Goal: Use online tool/utility: Use online tool/utility

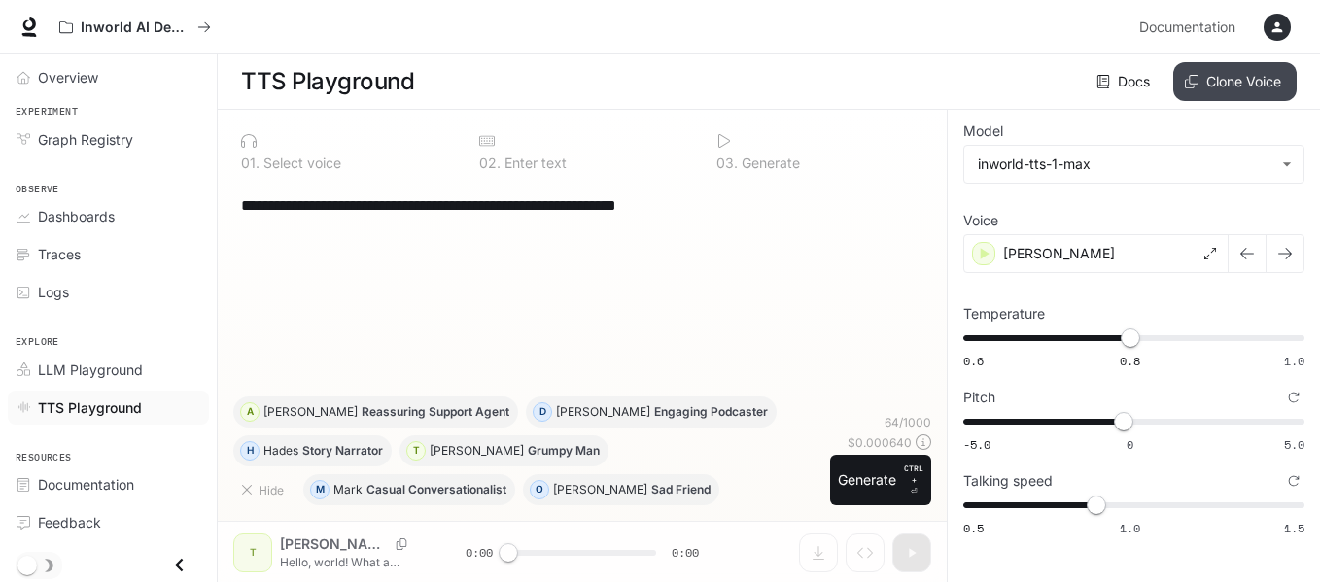
click at [1231, 82] on button "Clone Voice" at bounding box center [1234, 81] width 123 height 39
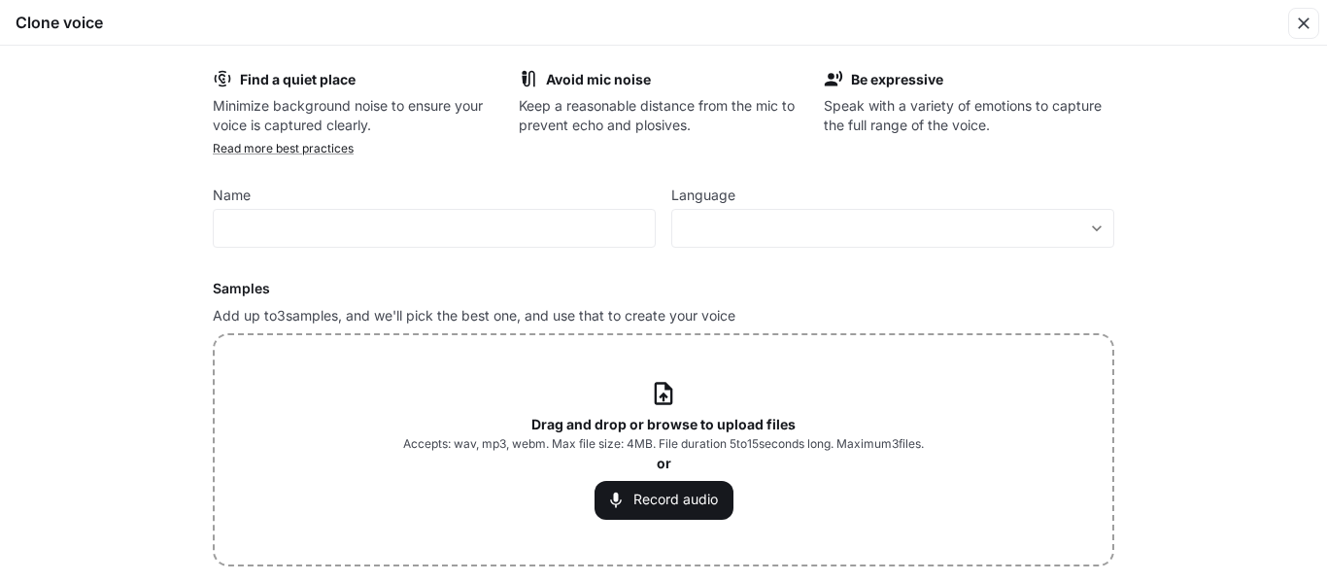
click at [655, 394] on icon at bounding box center [663, 393] width 26 height 26
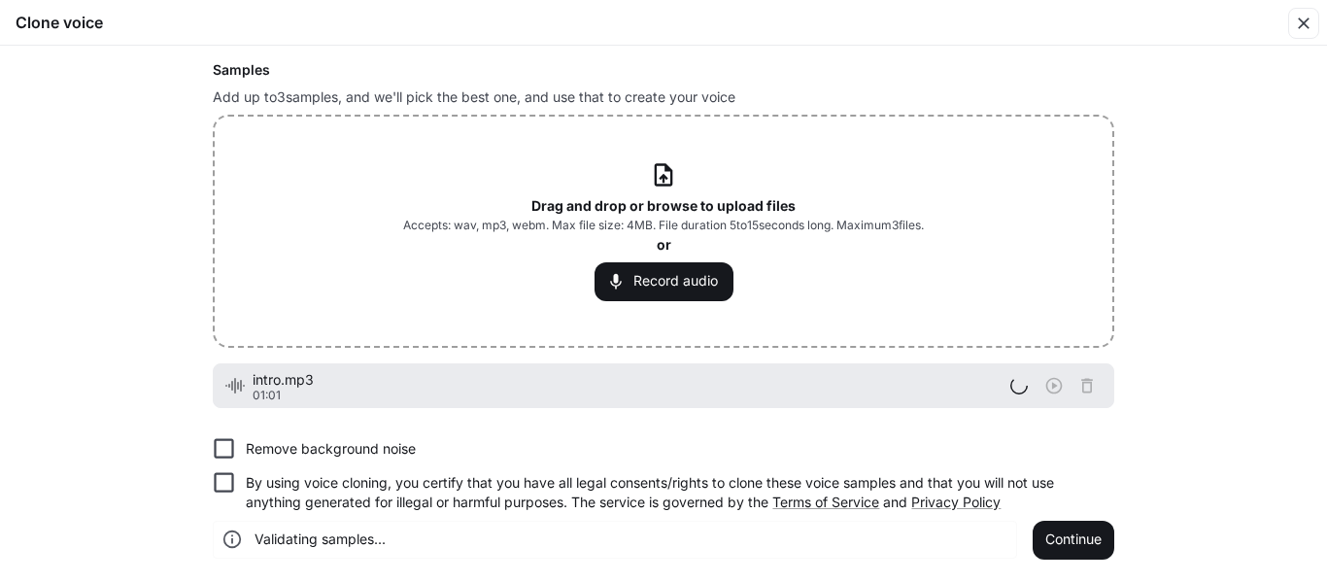
scroll to position [24, 0]
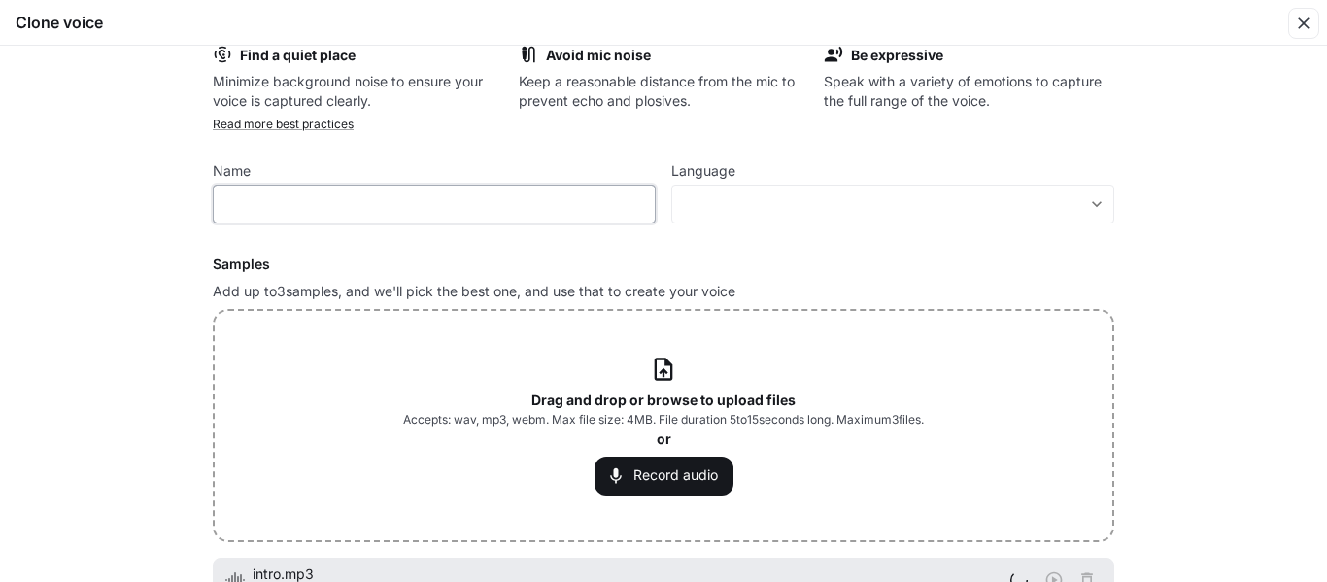
click at [263, 205] on input "text" at bounding box center [434, 203] width 441 height 19
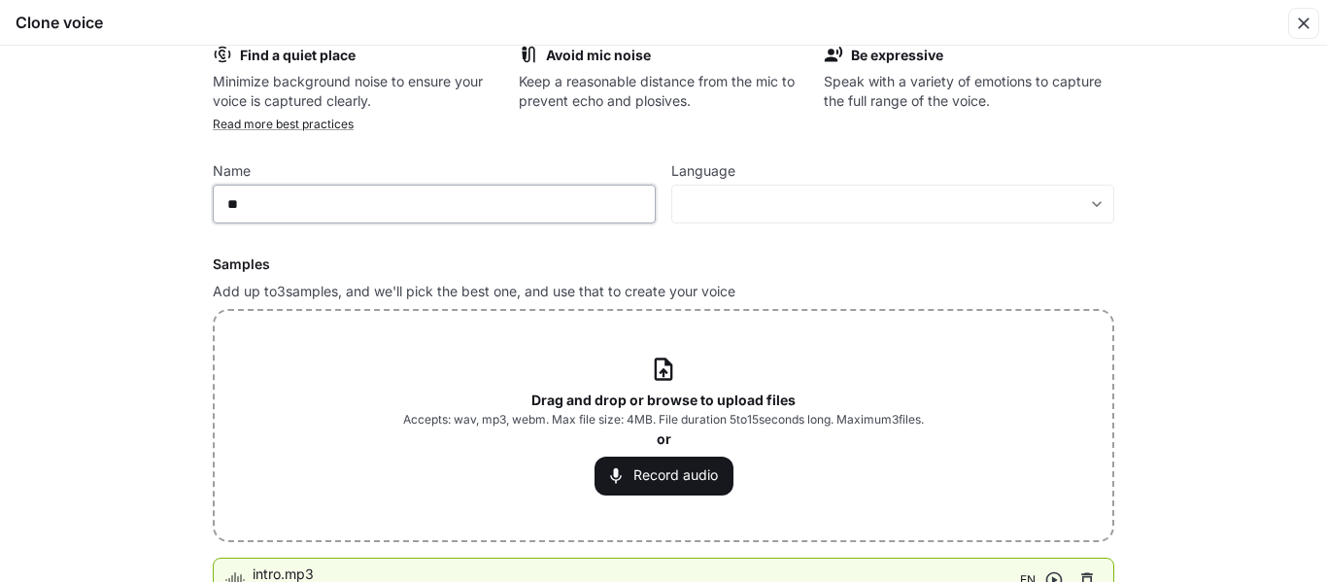
type input "*"
type input "**********"
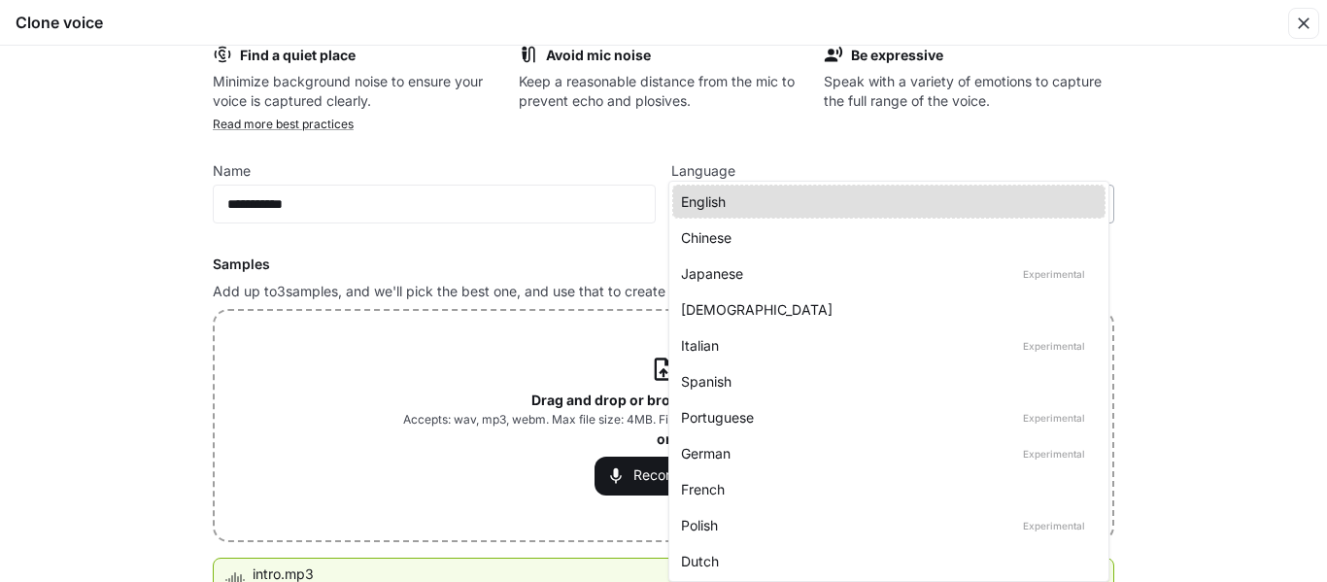
click at [1097, 203] on body "**********" at bounding box center [663, 291] width 1327 height 583
click at [723, 205] on div "English" at bounding box center [885, 201] width 408 height 20
type input "*****"
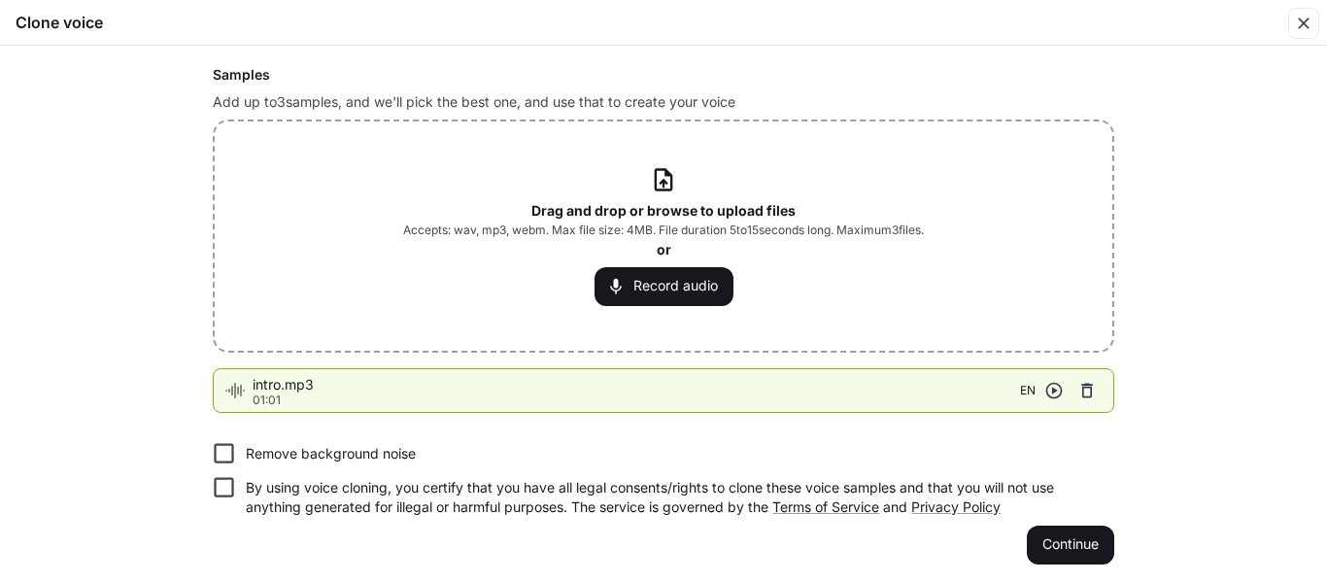
scroll to position [219, 0]
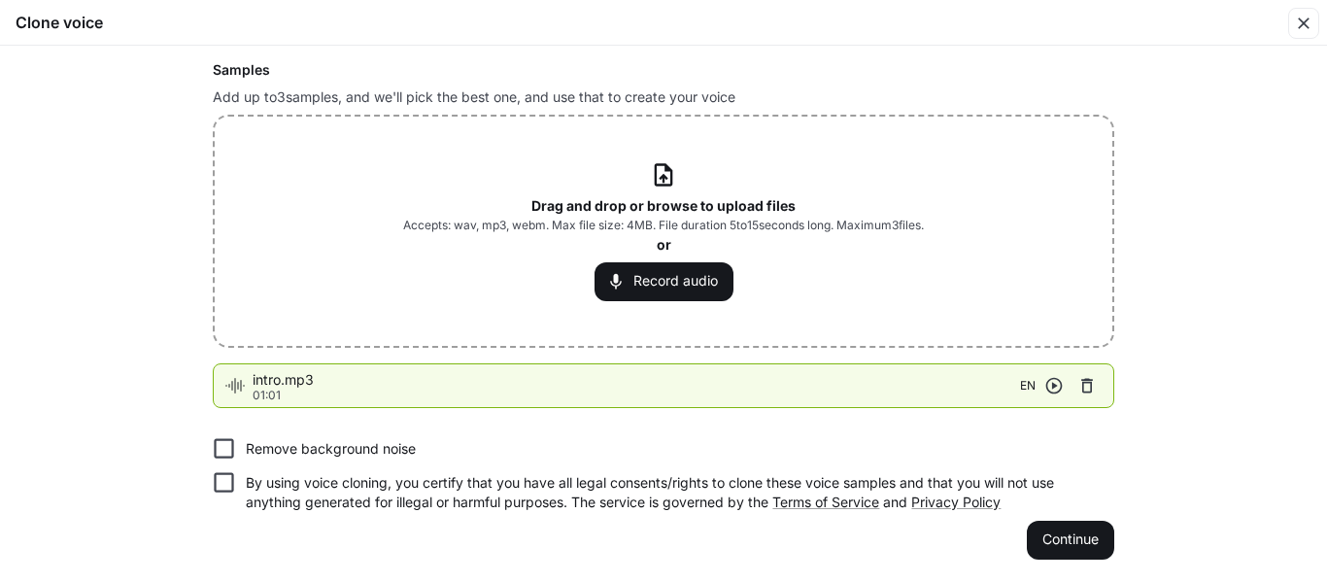
click at [1053, 384] on icon "button" at bounding box center [1054, 385] width 19 height 19
click at [1045, 534] on button "Continue" at bounding box center [1070, 540] width 87 height 39
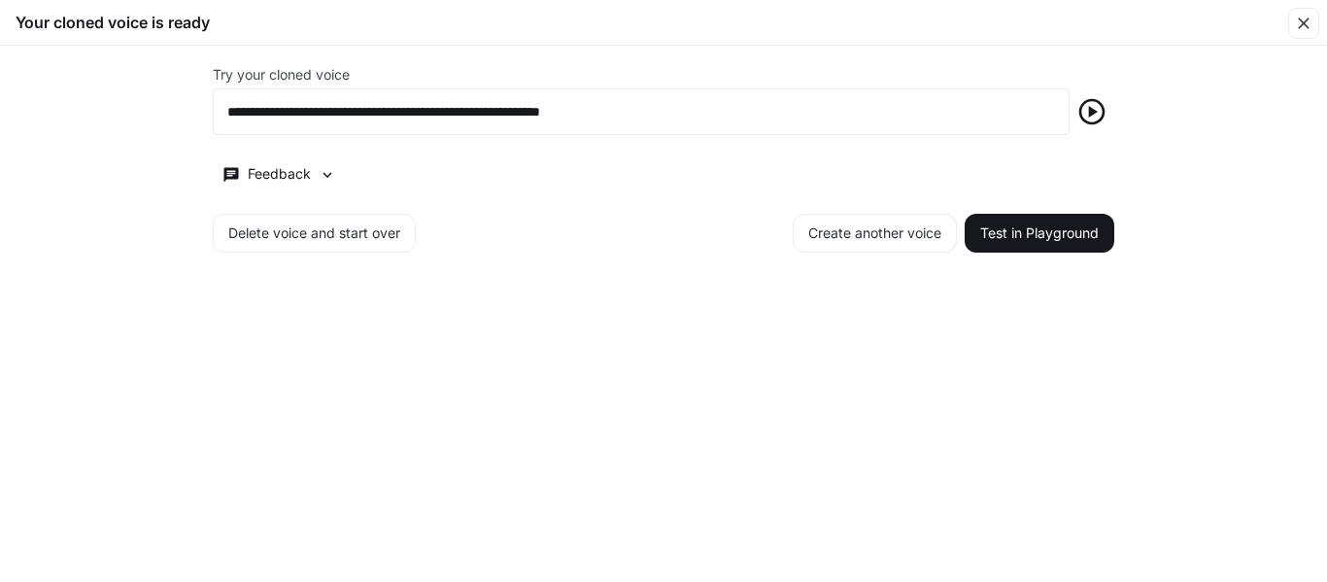
scroll to position [0, 0]
click at [1100, 113] on icon "button" at bounding box center [1092, 111] width 31 height 31
click at [1044, 243] on button "Test in Playground" at bounding box center [1040, 233] width 150 height 39
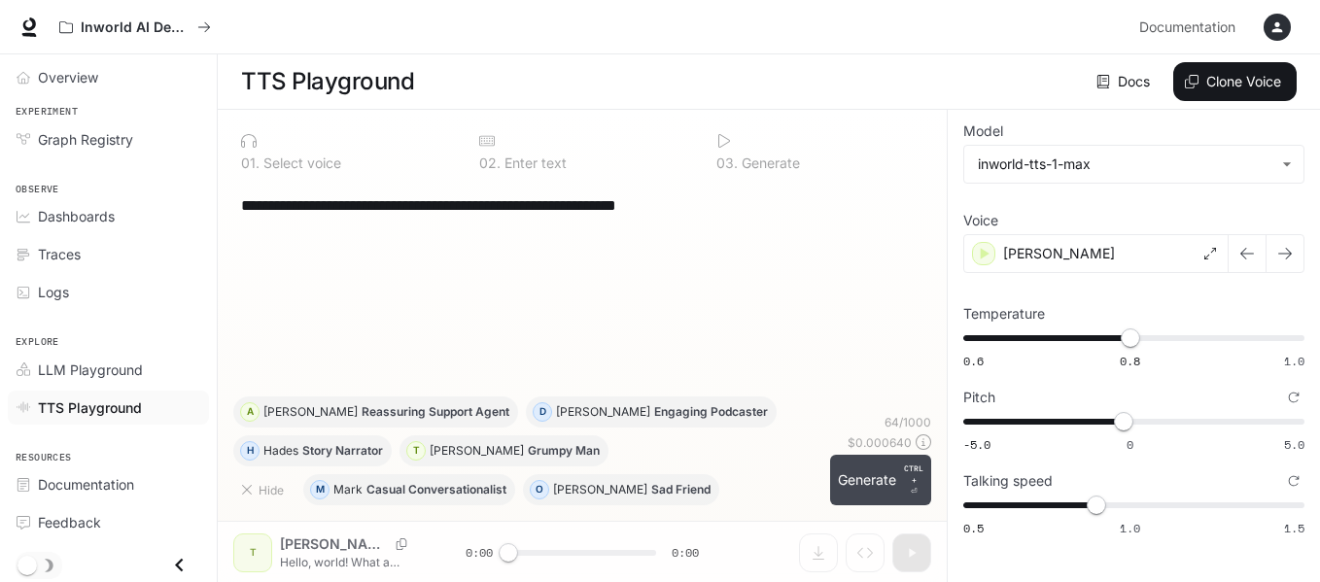
click at [873, 481] on button "Generate CTRL + ⏎" at bounding box center [880, 480] width 101 height 51
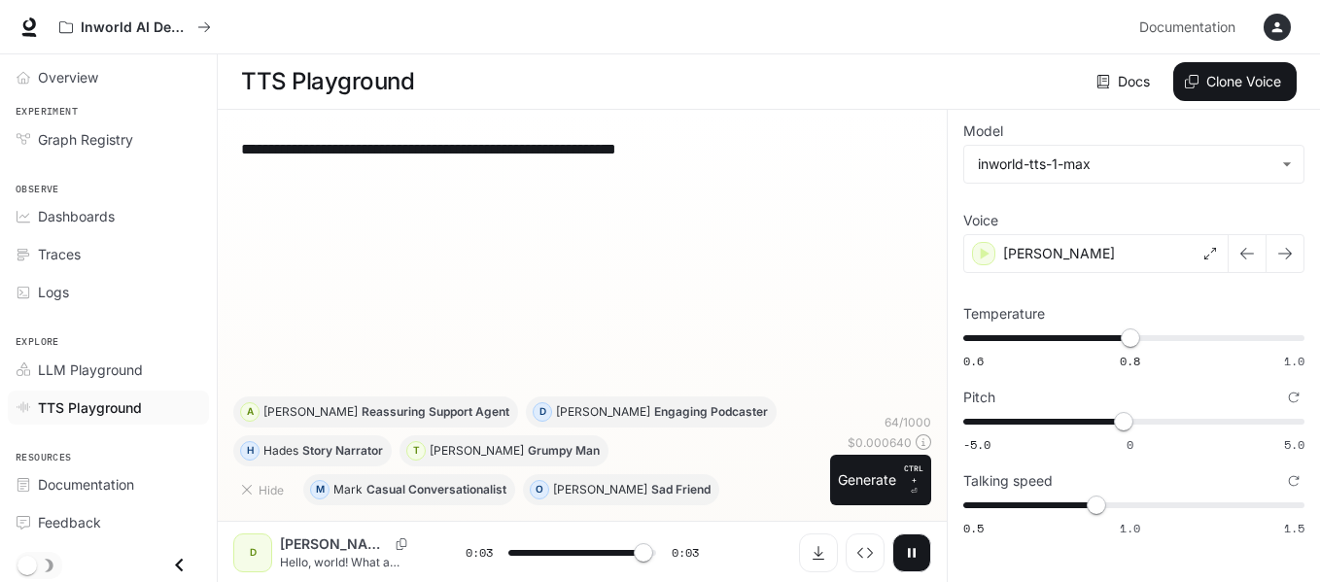
type input "*"
click at [1249, 70] on button "Clone Voice" at bounding box center [1234, 81] width 123 height 39
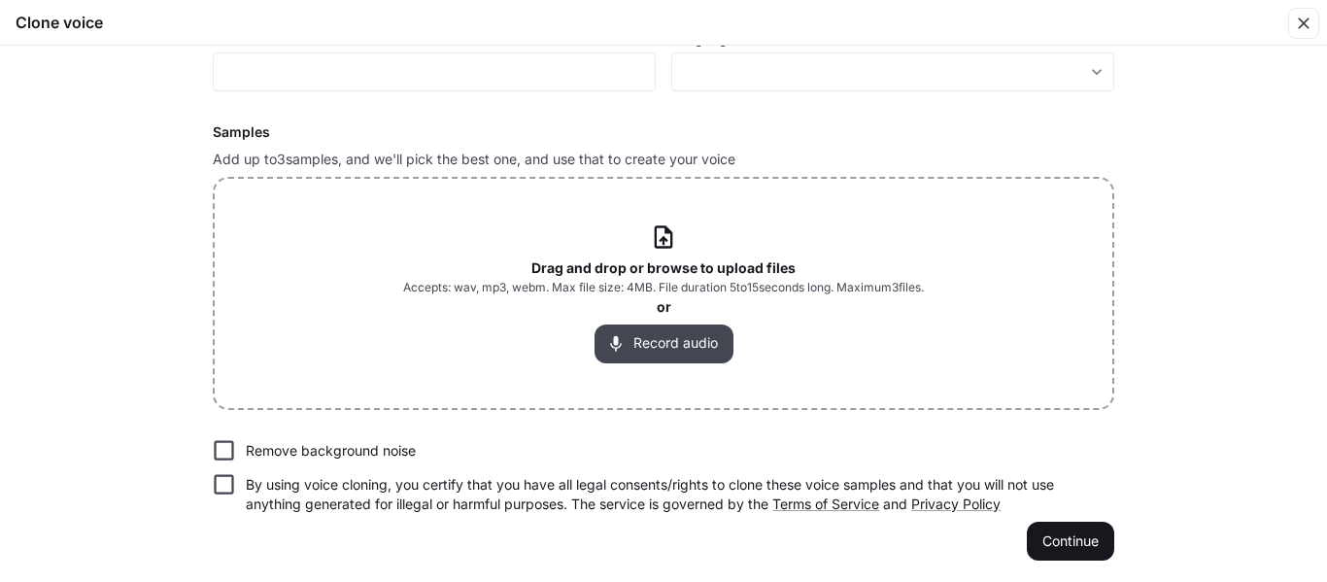
scroll to position [158, 0]
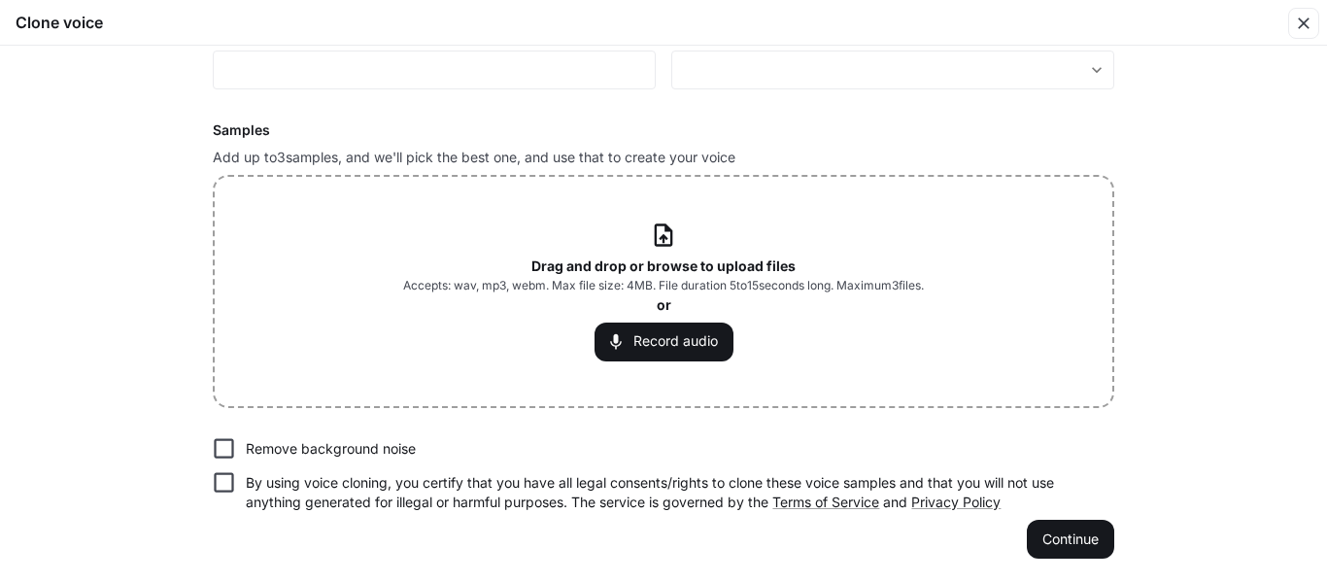
click at [661, 232] on icon at bounding box center [663, 235] width 26 height 26
click at [972, 513] on form "Find a quiet place Minimize background noise to ensure your voice is captured c…" at bounding box center [664, 235] width 902 height 648
click at [650, 268] on b "Drag and drop or browse to upload files" at bounding box center [664, 266] width 264 height 17
click at [592, 260] on b "Drag and drop or browse to upload files" at bounding box center [664, 266] width 264 height 17
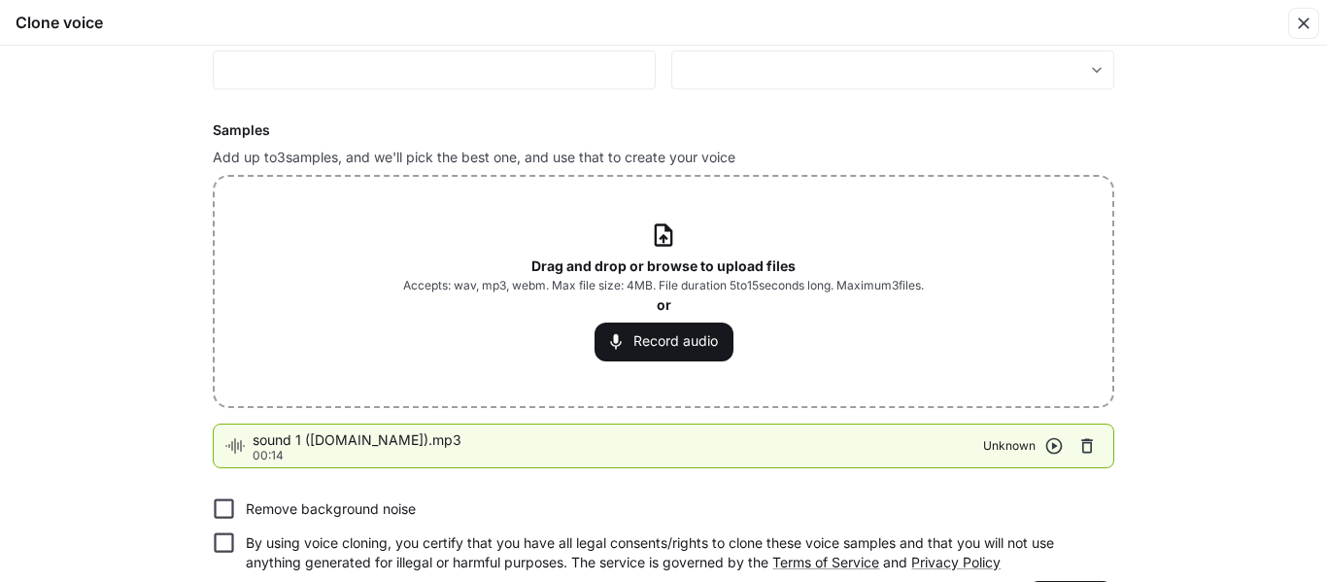
click at [1051, 443] on icon "button" at bounding box center [1054, 445] width 19 height 19
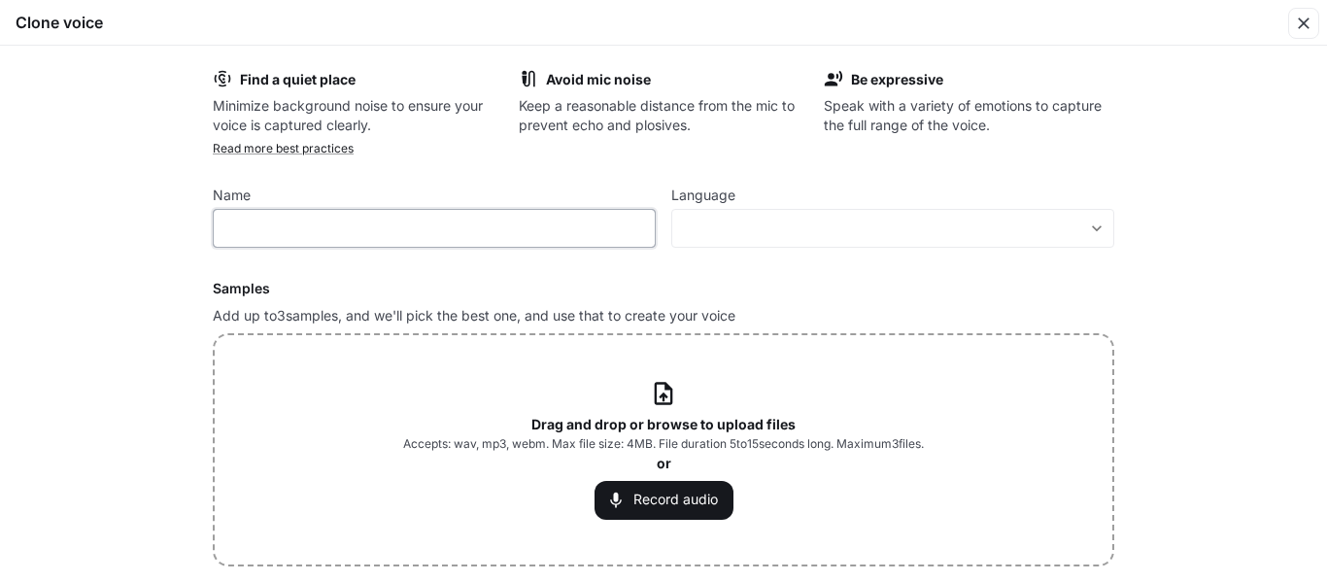
click at [290, 233] on input "text" at bounding box center [434, 228] width 441 height 19
type input "*"
type input "**********"
click at [928, 226] on body "**********" at bounding box center [663, 291] width 1327 height 583
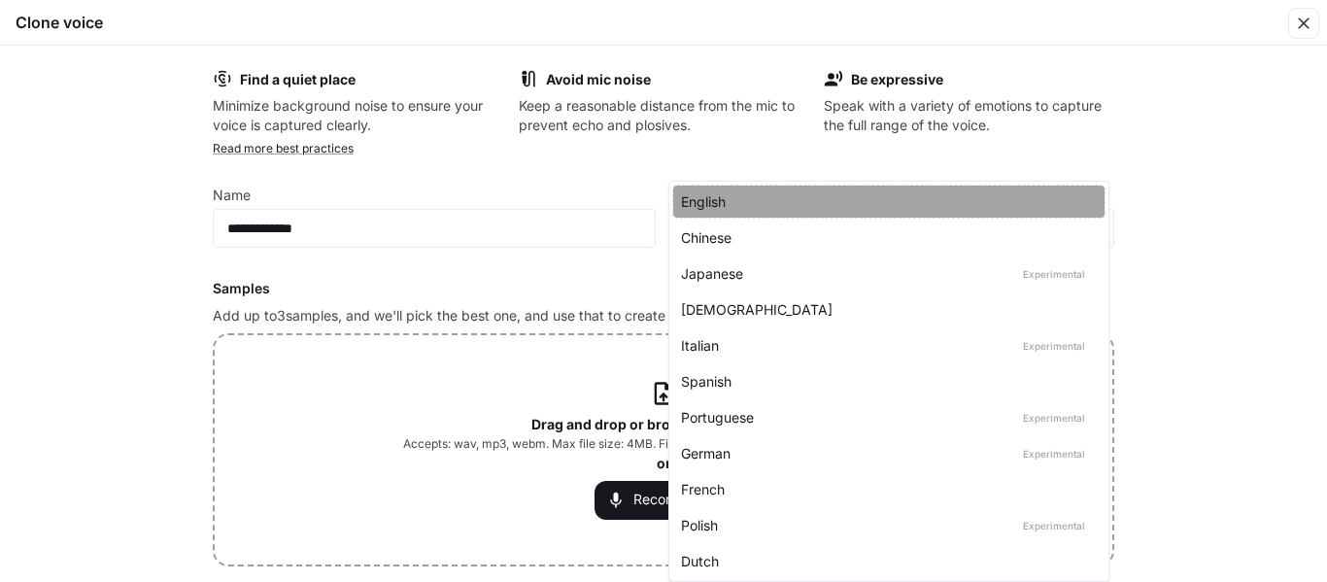
click at [706, 197] on div "English" at bounding box center [885, 201] width 408 height 20
type input "*****"
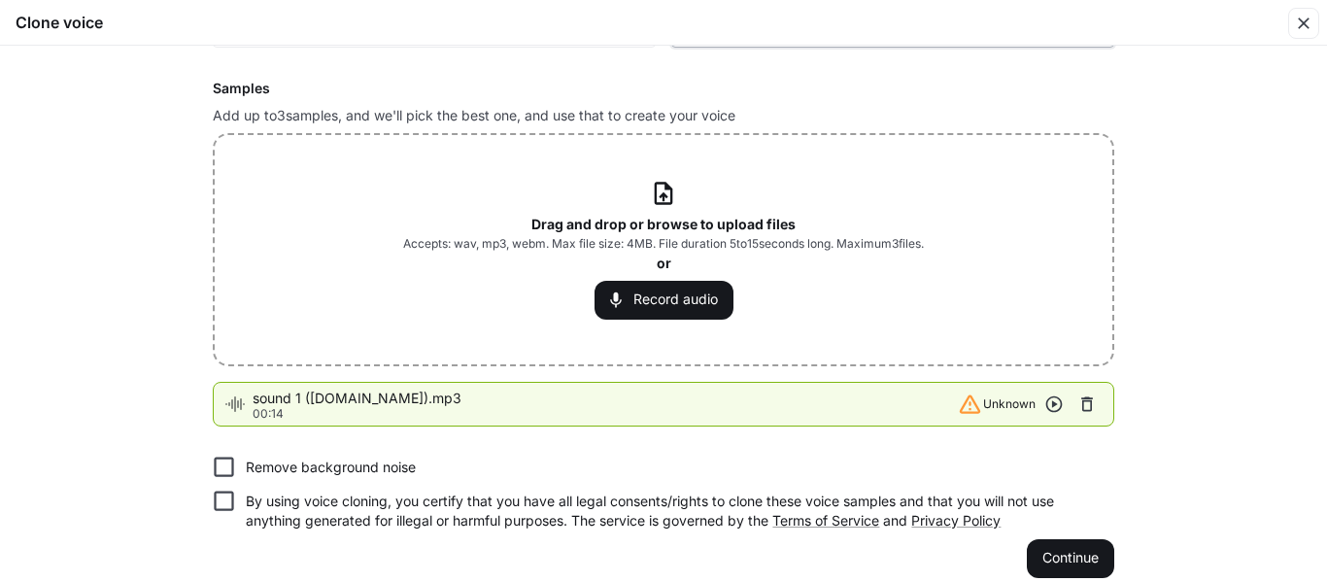
scroll to position [219, 0]
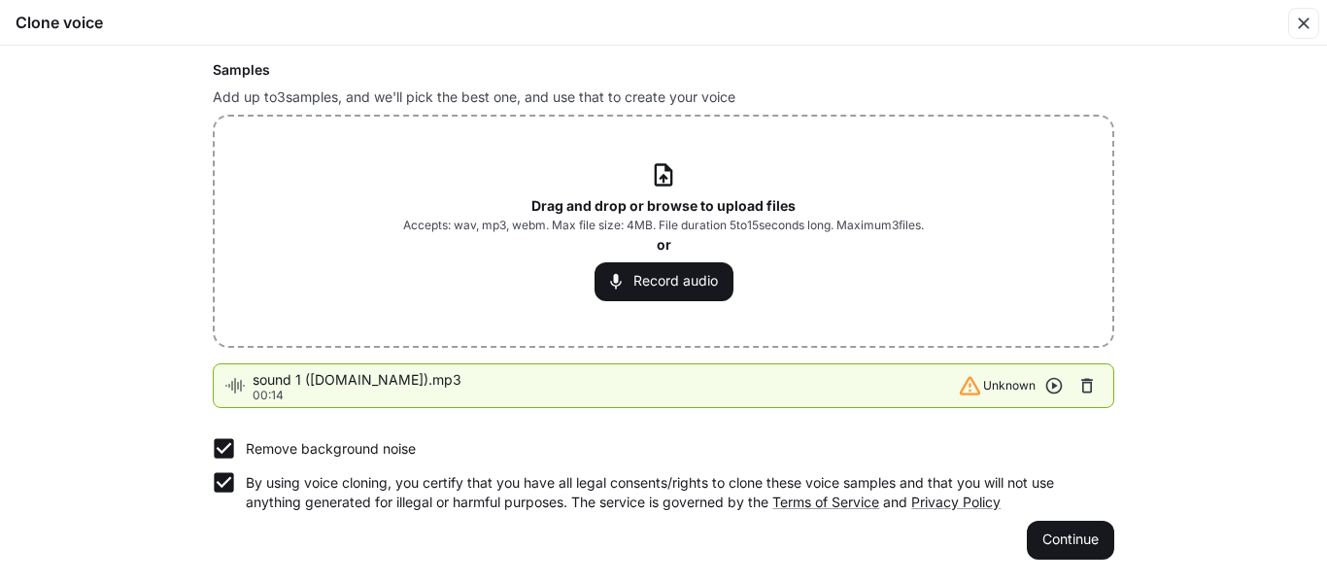
click at [1189, 373] on div "**********" at bounding box center [663, 314] width 1327 height 536
click at [1065, 536] on button "Continue" at bounding box center [1070, 540] width 87 height 39
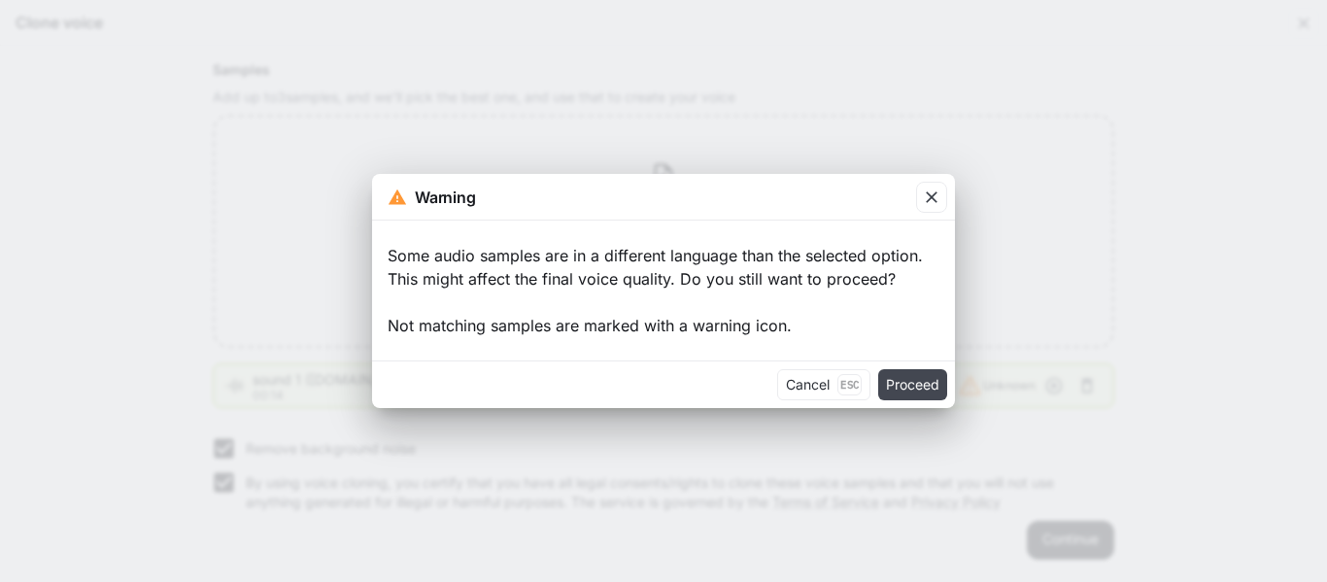
click at [913, 381] on button "Proceed" at bounding box center [912, 384] width 69 height 31
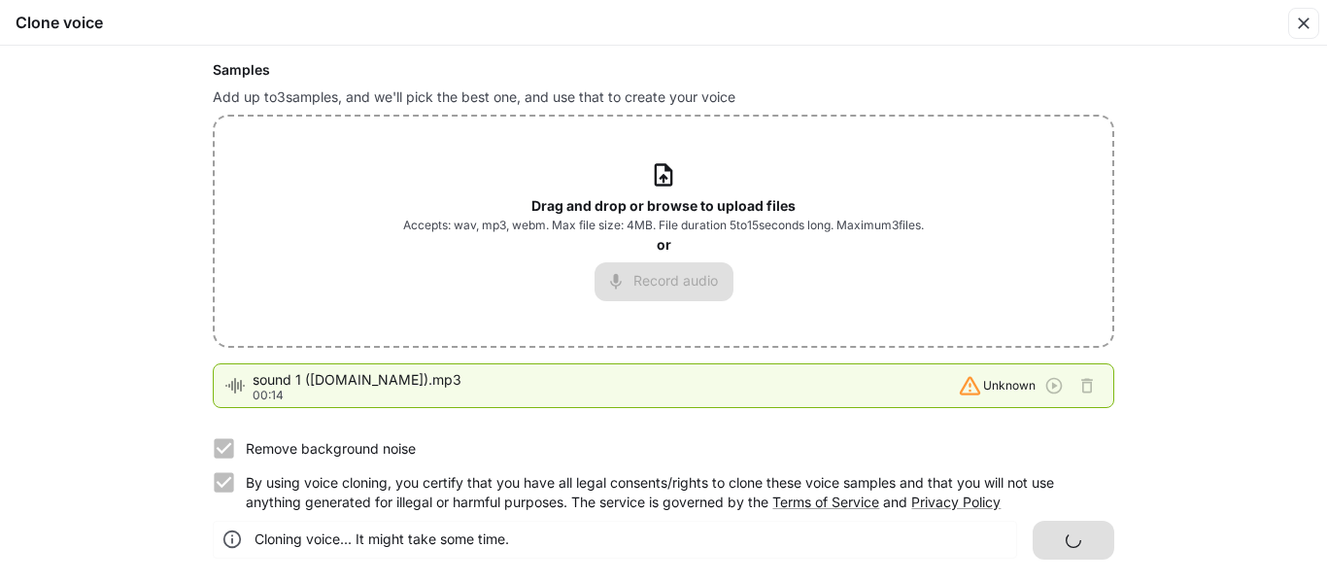
scroll to position [0, 0]
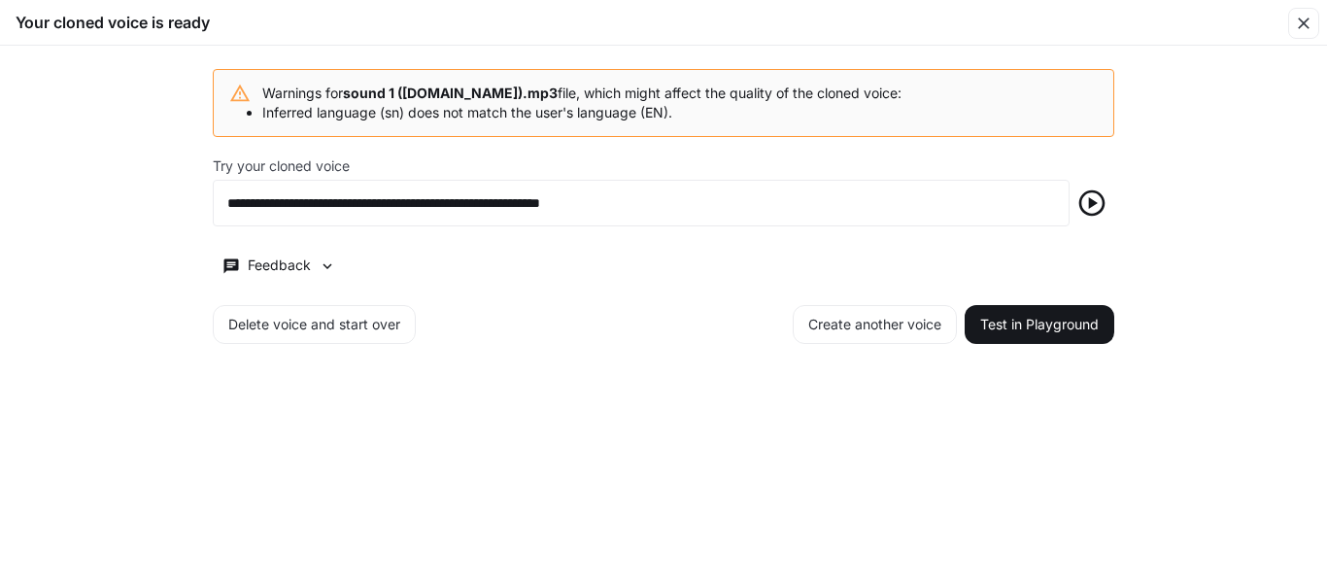
click at [1091, 195] on icon "button" at bounding box center [1092, 203] width 31 height 31
click at [1091, 196] on icon "button" at bounding box center [1092, 203] width 31 height 31
click at [1089, 203] on icon "button" at bounding box center [1092, 203] width 26 height 26
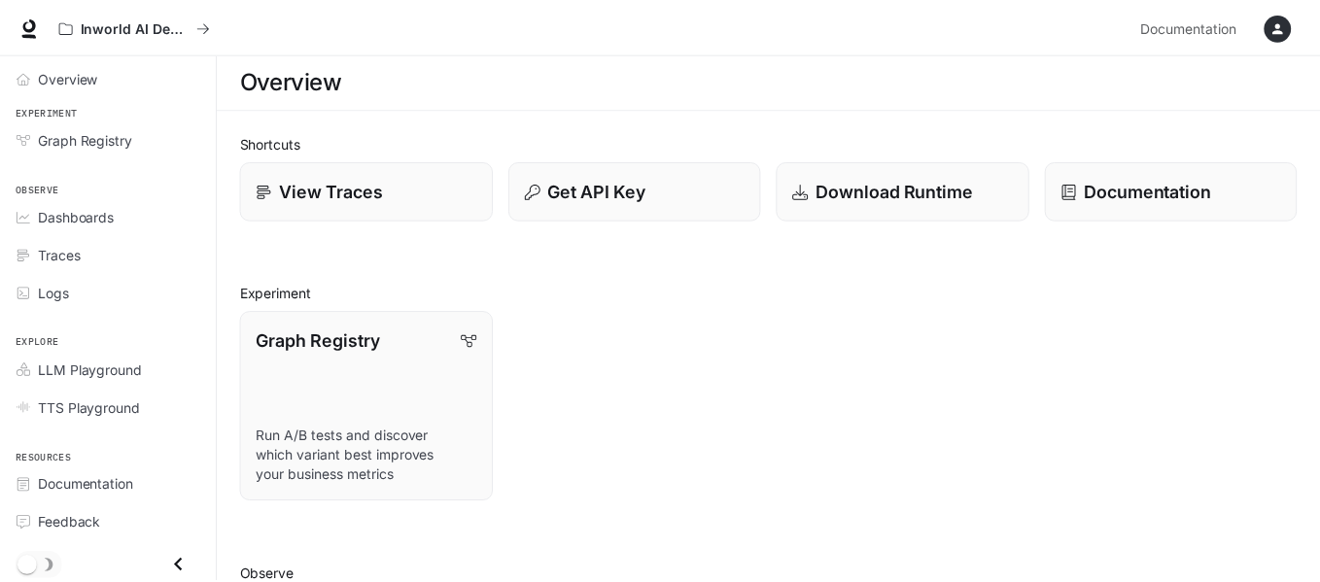
scroll to position [500, 0]
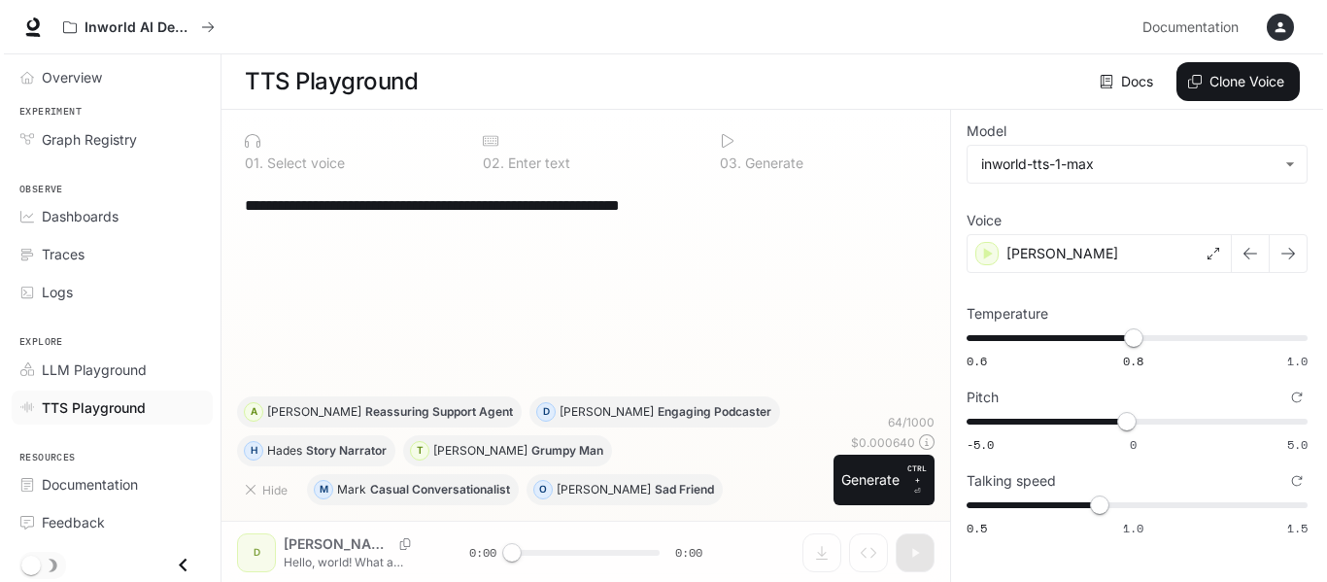
scroll to position [1, 0]
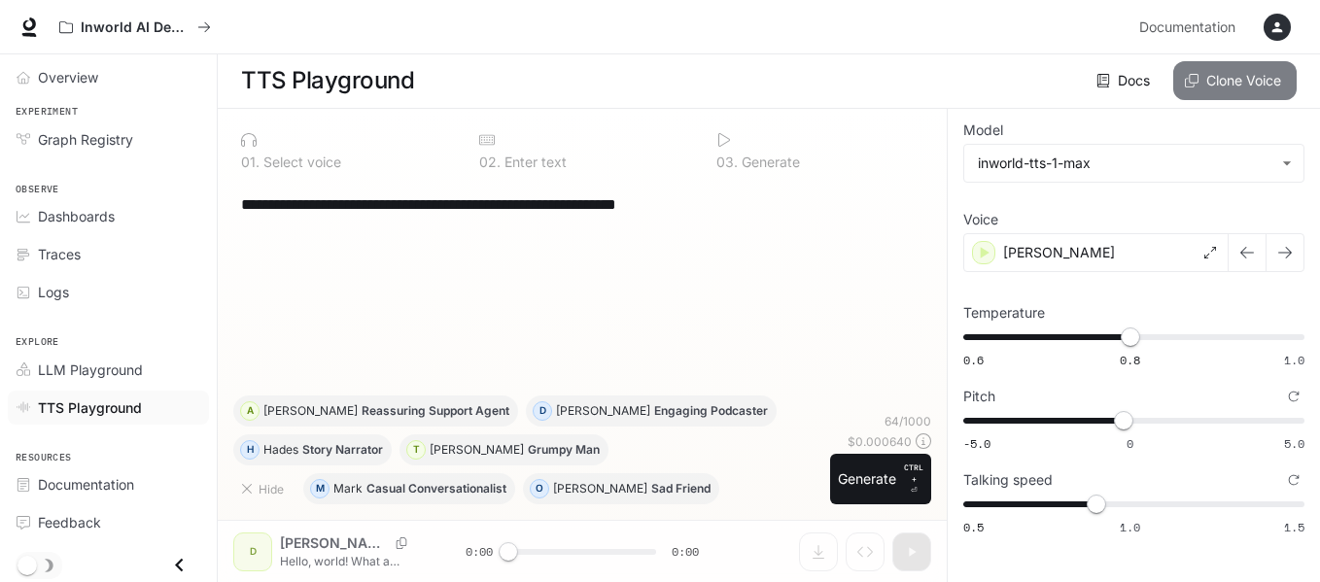
click at [1222, 75] on button "Clone Voice" at bounding box center [1234, 80] width 123 height 39
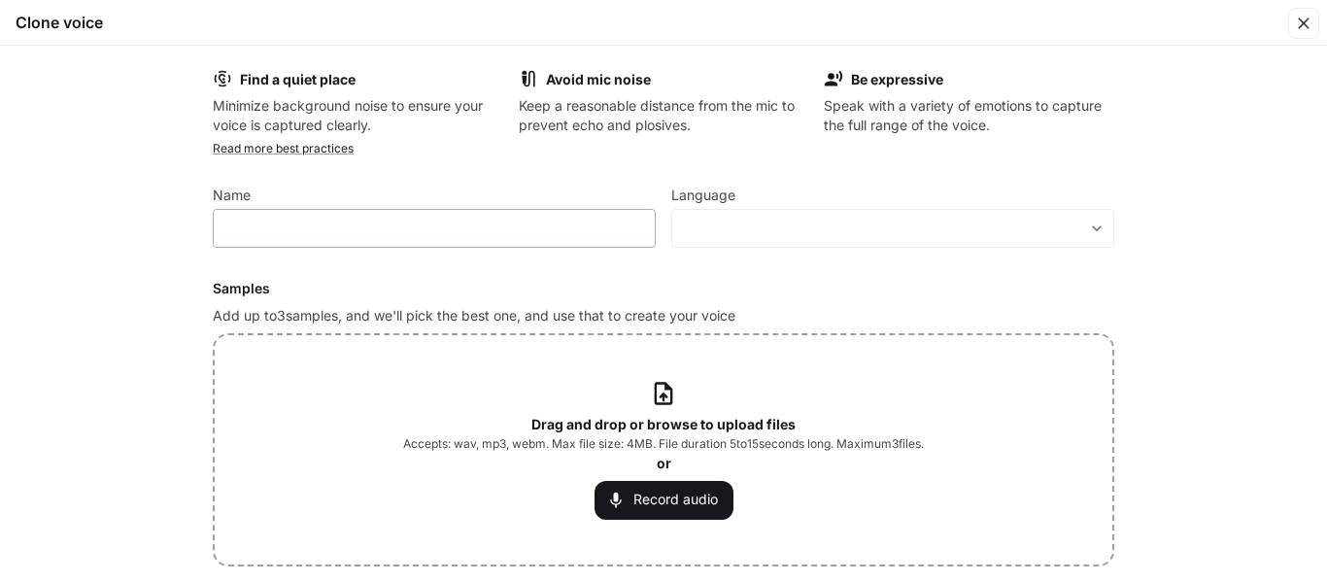
click at [319, 214] on div "​" at bounding box center [434, 228] width 443 height 39
click at [655, 400] on icon at bounding box center [663, 393] width 26 height 26
click at [613, 392] on div "Drag and drop or browse to upload files Accepts: wav, mp3, webm. Max file size:…" at bounding box center [663, 449] width 521 height 139
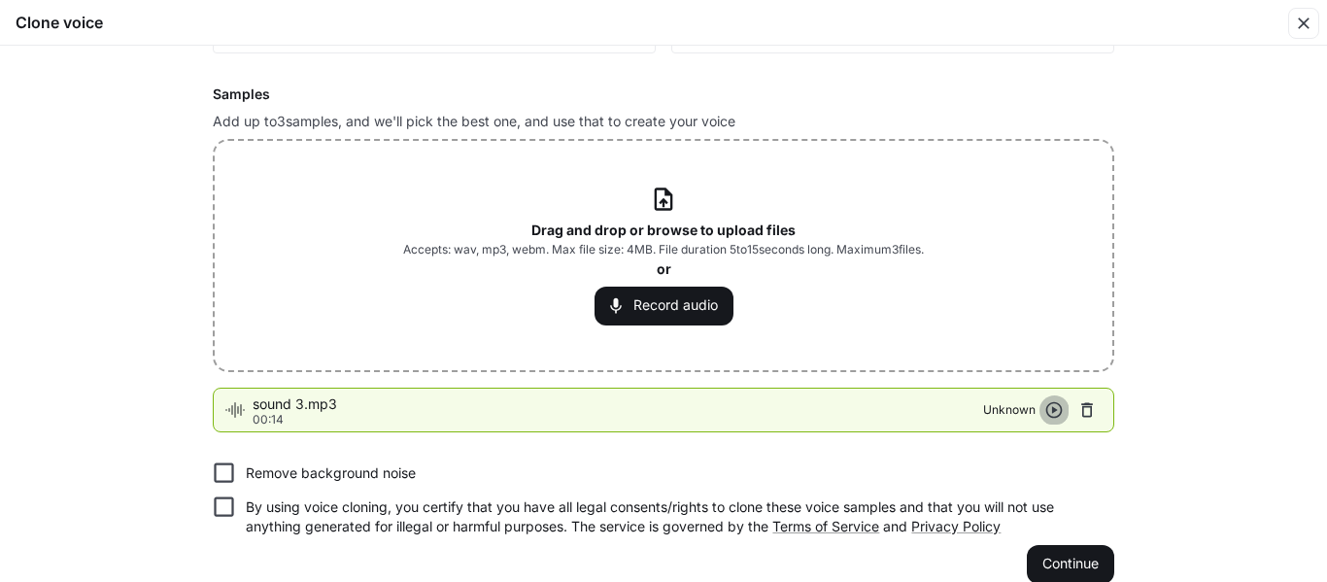
click at [1049, 410] on icon "button" at bounding box center [1055, 410] width 17 height 17
click at [1054, 409] on icon "button" at bounding box center [1054, 409] width 19 height 19
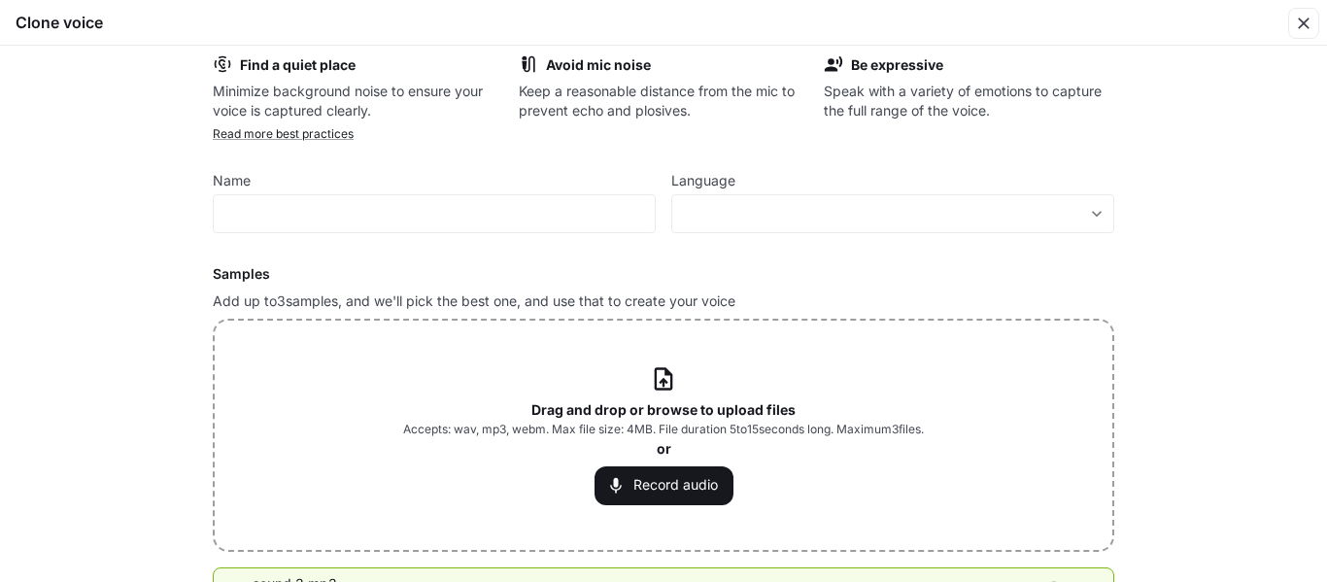
scroll to position [0, 0]
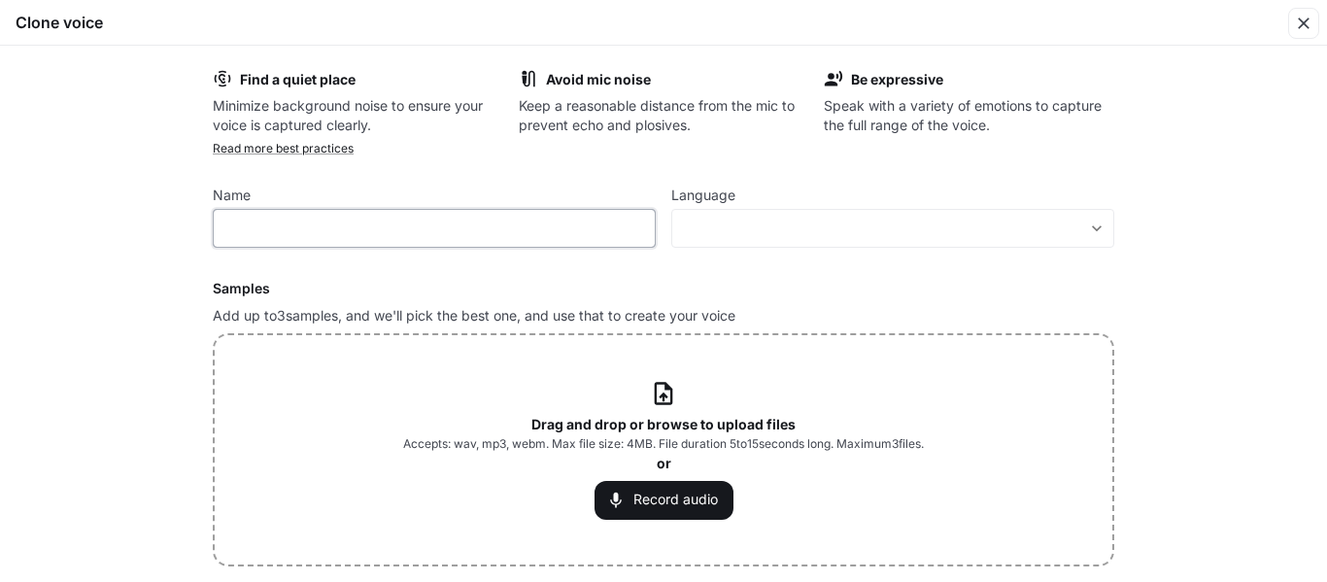
click at [331, 229] on input "text" at bounding box center [434, 228] width 441 height 19
type input "**********"
click at [731, 223] on body "**********" at bounding box center [663, 290] width 1327 height 583
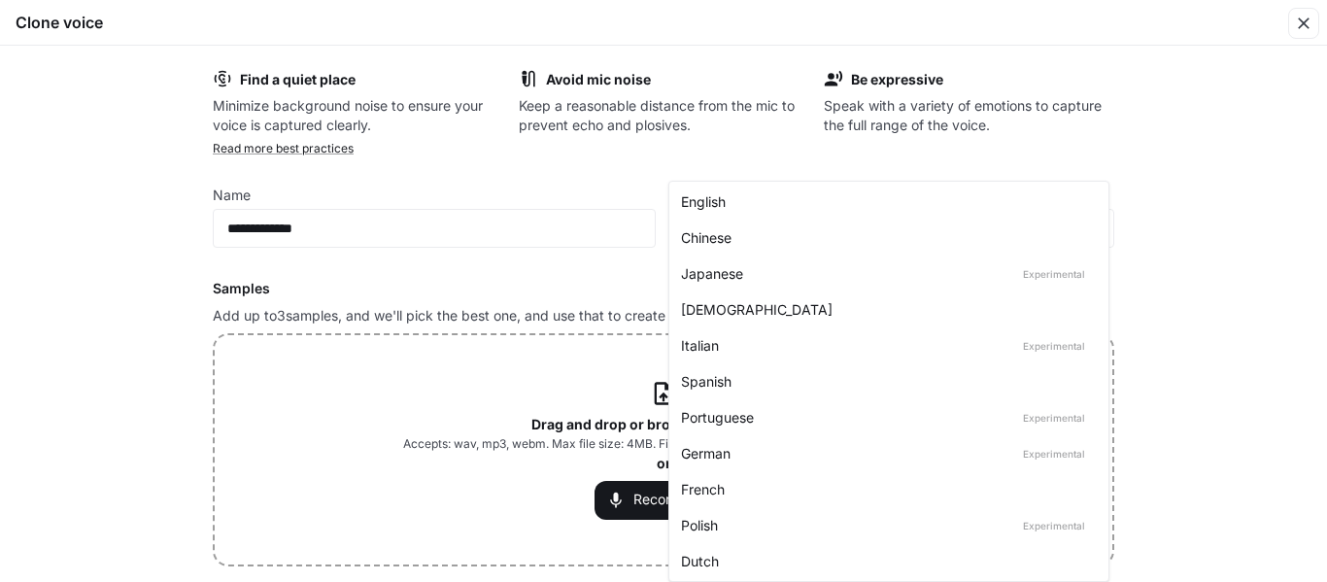
click at [728, 204] on div "English" at bounding box center [885, 201] width 408 height 20
type input "*****"
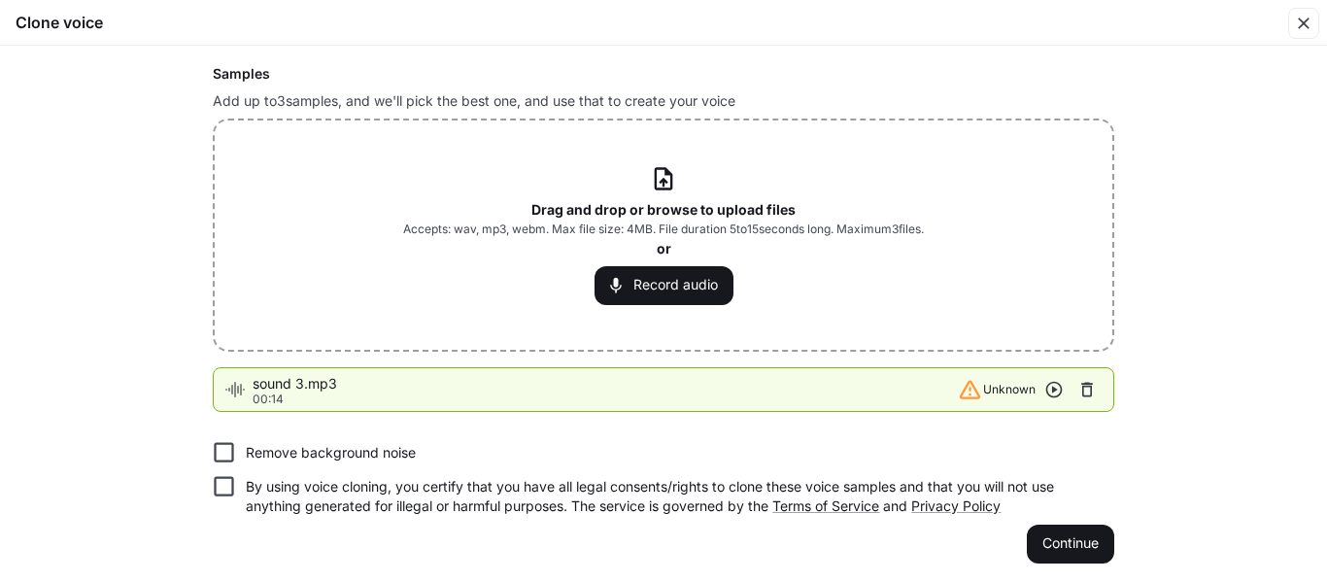
scroll to position [219, 0]
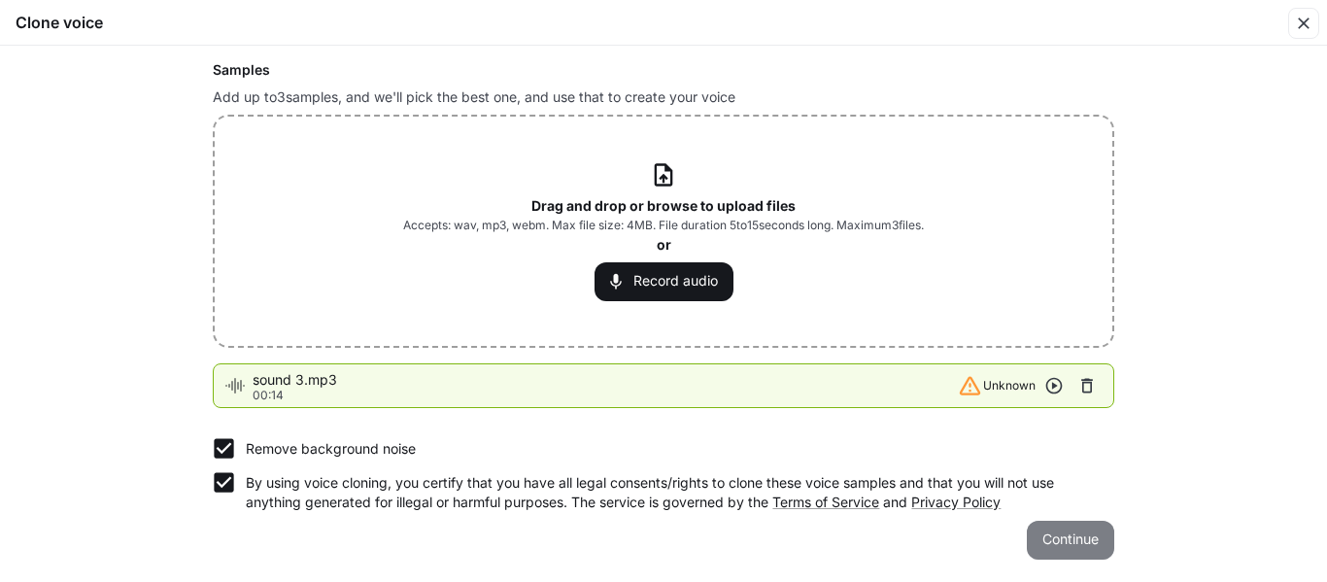
click at [1052, 540] on button "Continue" at bounding box center [1070, 540] width 87 height 39
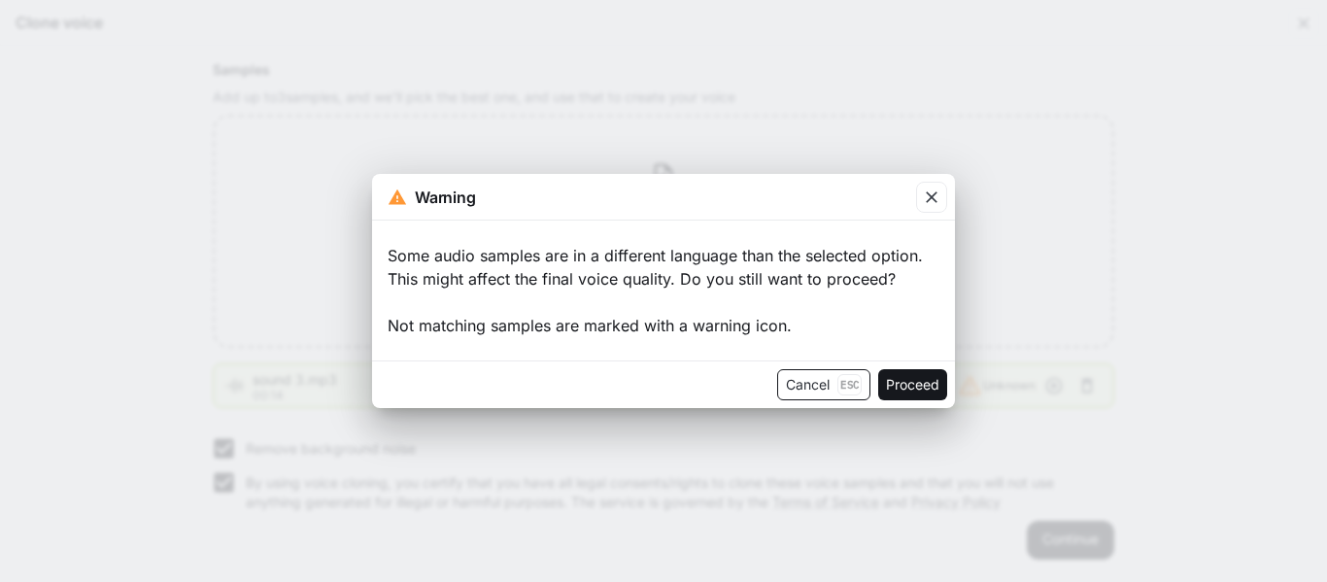
click at [845, 387] on p "Esc" at bounding box center [850, 384] width 24 height 21
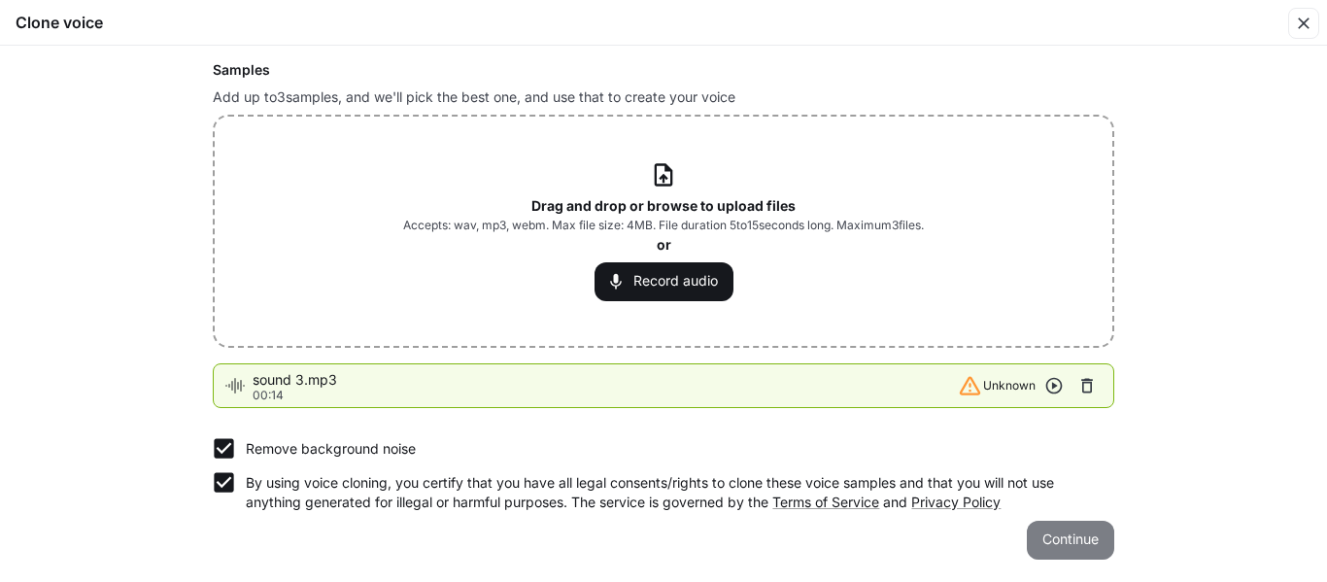
click at [1048, 539] on button "Continue" at bounding box center [1070, 540] width 87 height 39
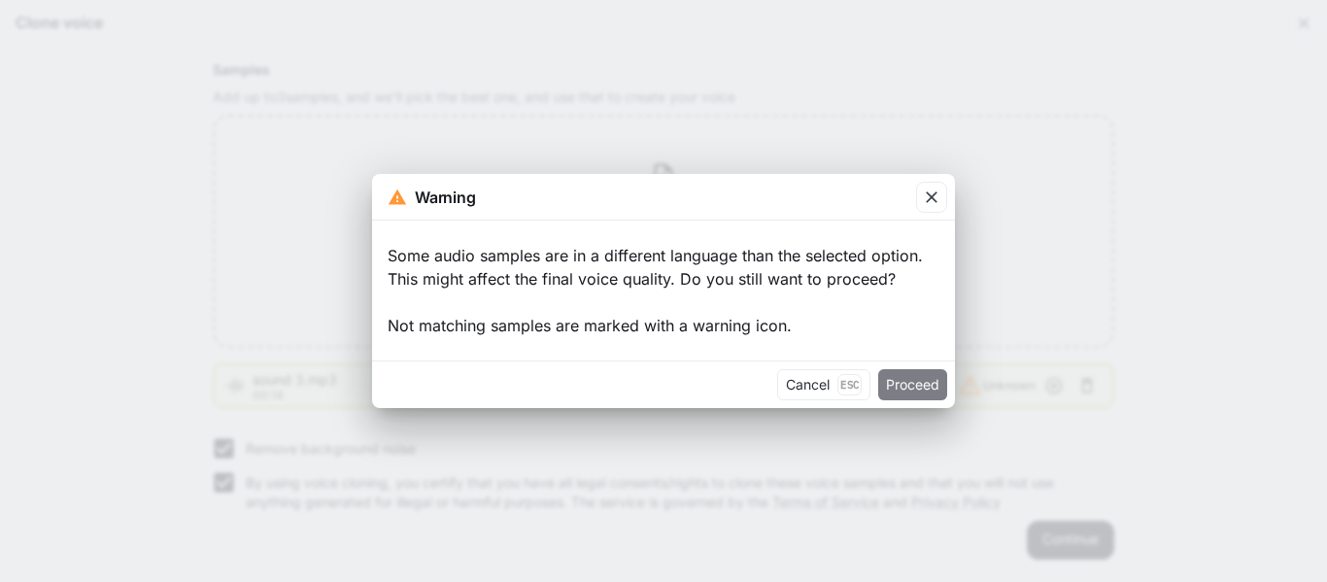
click at [911, 388] on button "Proceed" at bounding box center [912, 384] width 69 height 31
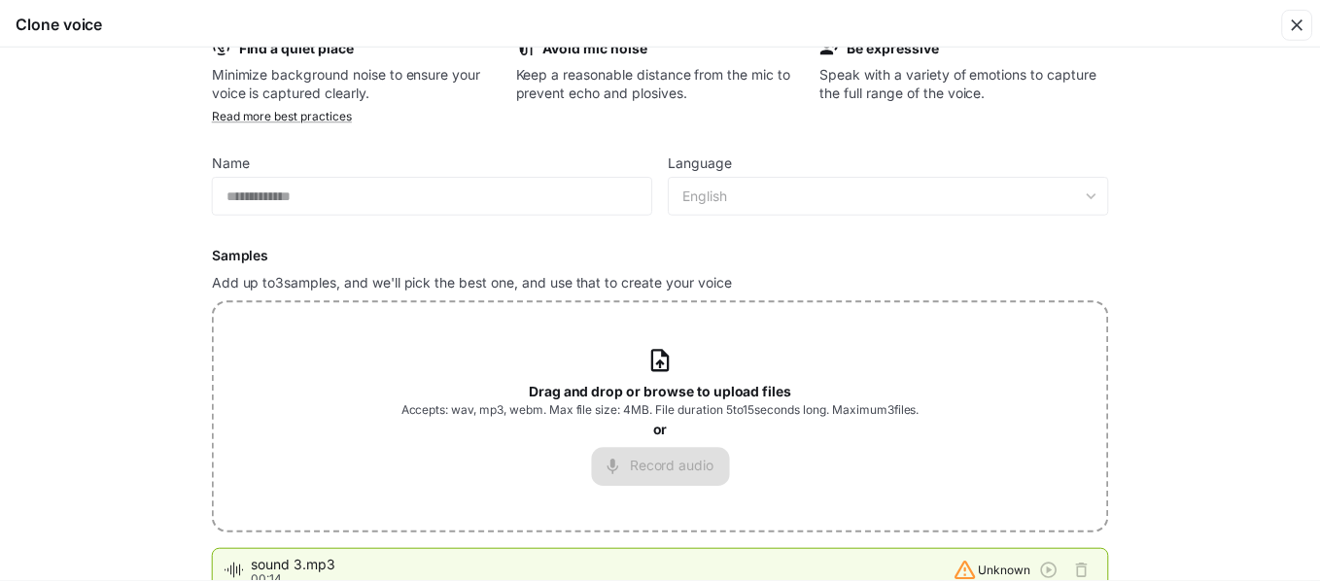
scroll to position [0, 0]
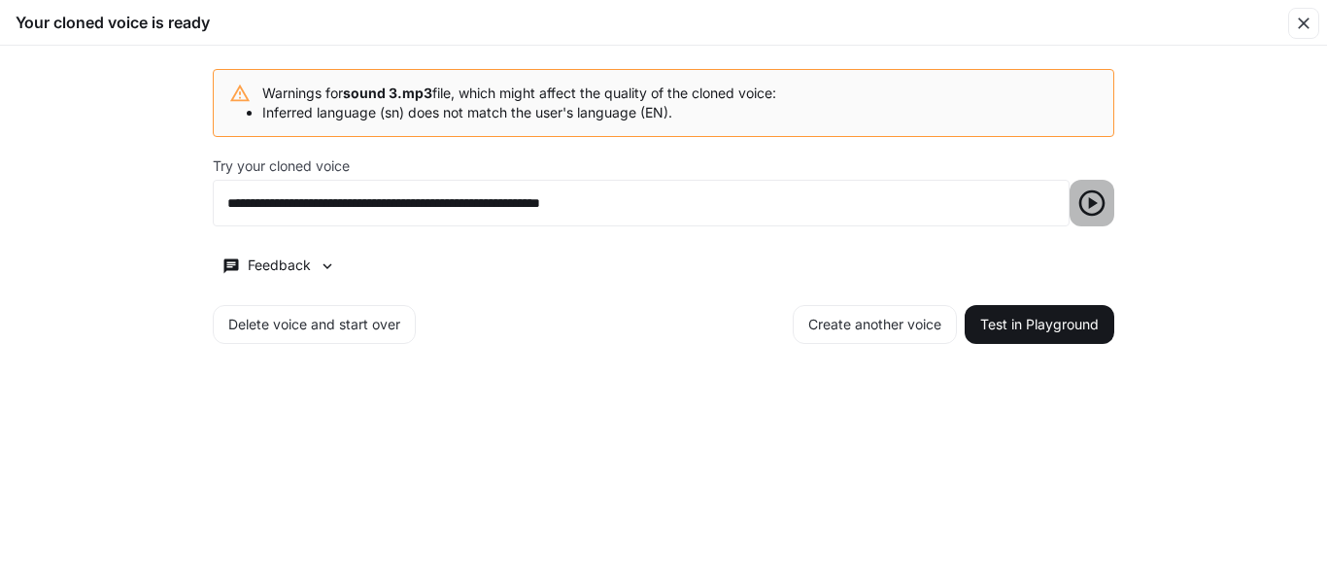
click at [1087, 202] on icon "button" at bounding box center [1092, 203] width 31 height 31
click at [1032, 329] on button "Test in Playground" at bounding box center [1040, 324] width 150 height 39
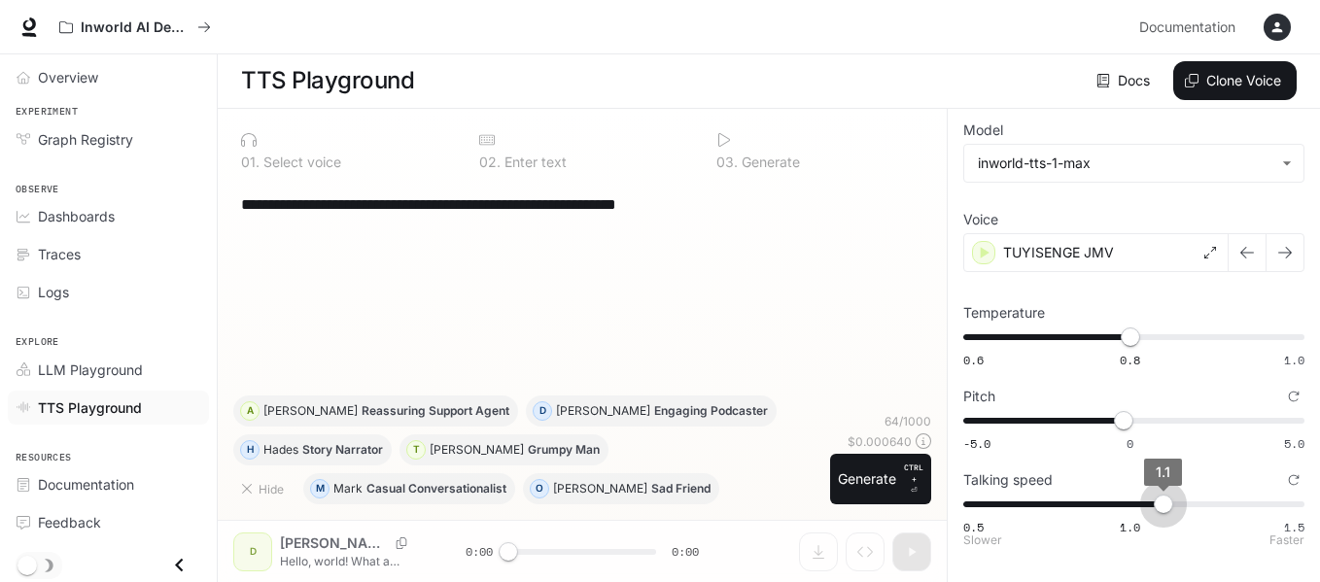
type input "***"
drag, startPoint x: 1098, startPoint y: 503, endPoint x: 1180, endPoint y: 506, distance: 81.7
click at [1186, 506] on span "1.2" at bounding box center [1195, 504] width 19 height 19
type input "****"
drag, startPoint x: 1138, startPoint y: 336, endPoint x: 1171, endPoint y: 330, distance: 33.5
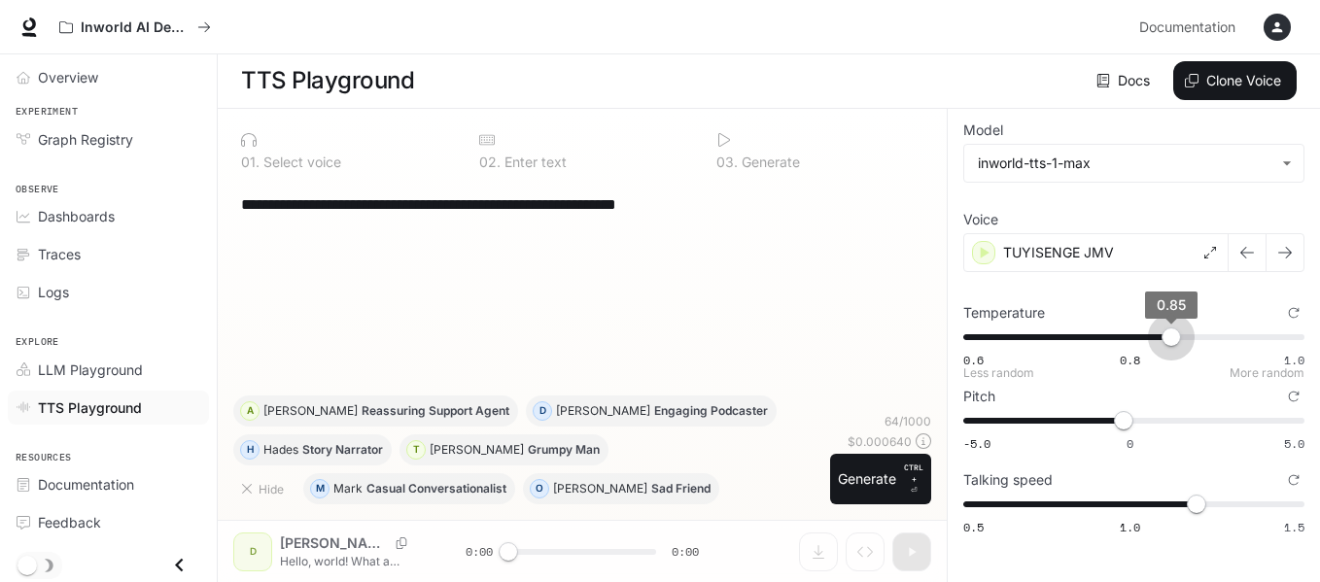
click at [1171, 330] on span "0.85" at bounding box center [1170, 336] width 19 height 19
type input "***"
drag, startPoint x: 1121, startPoint y: 420, endPoint x: 1167, endPoint y: 412, distance: 46.3
click at [1167, 412] on span "1.1" at bounding box center [1165, 420] width 19 height 19
drag, startPoint x: 511, startPoint y: 550, endPoint x: 633, endPoint y: 542, distance: 121.7
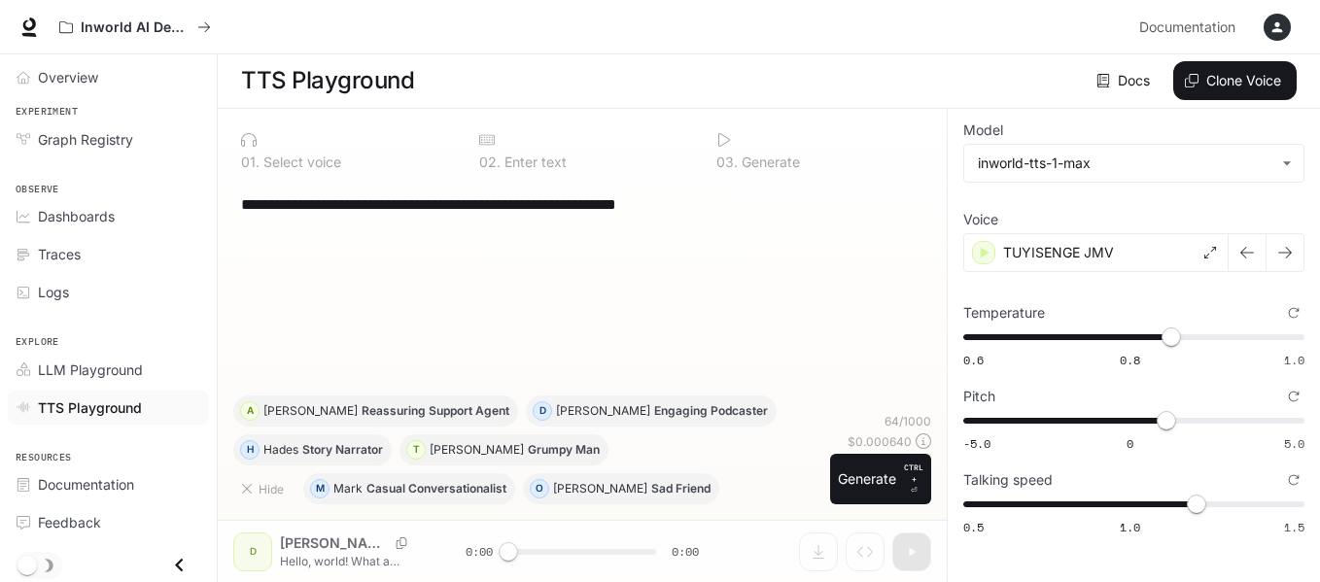
click at [607, 550] on div "**********" at bounding box center [582, 345] width 729 height 473
click at [866, 481] on button "Generate CTRL + ⏎" at bounding box center [880, 479] width 101 height 51
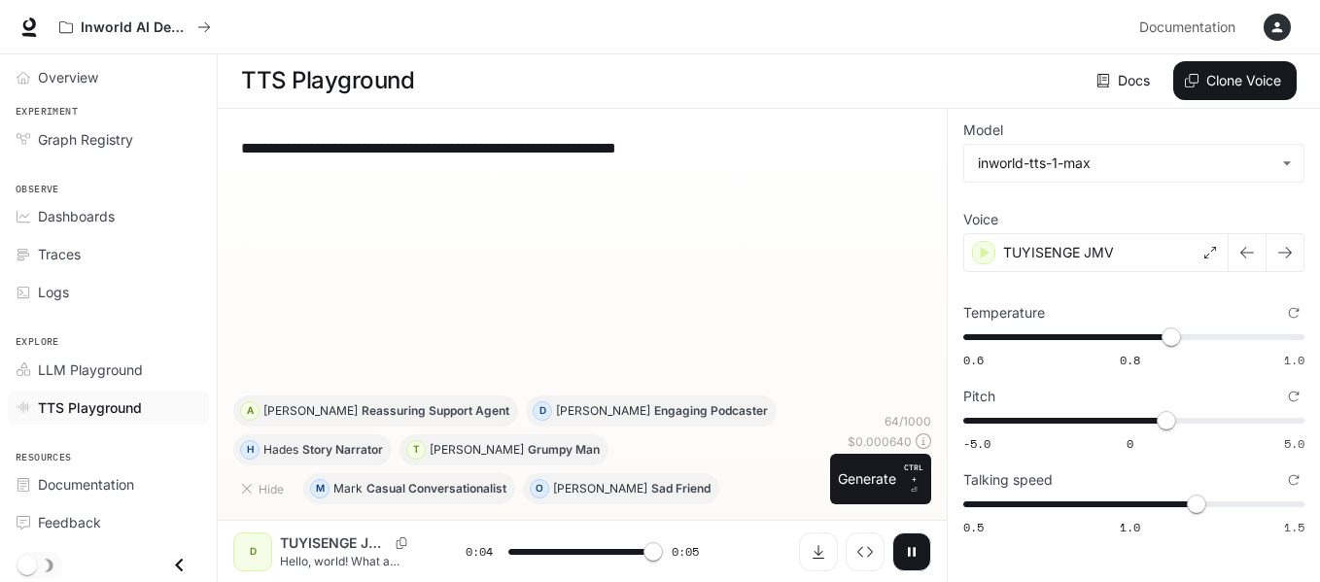
type input "*"
click at [1132, 503] on span "0.5 1.0 1.5 1.2" at bounding box center [1129, 504] width 333 height 29
type input "*"
click at [1129, 420] on span "-5.0 0 5.0 0" at bounding box center [1129, 420] width 333 height 29
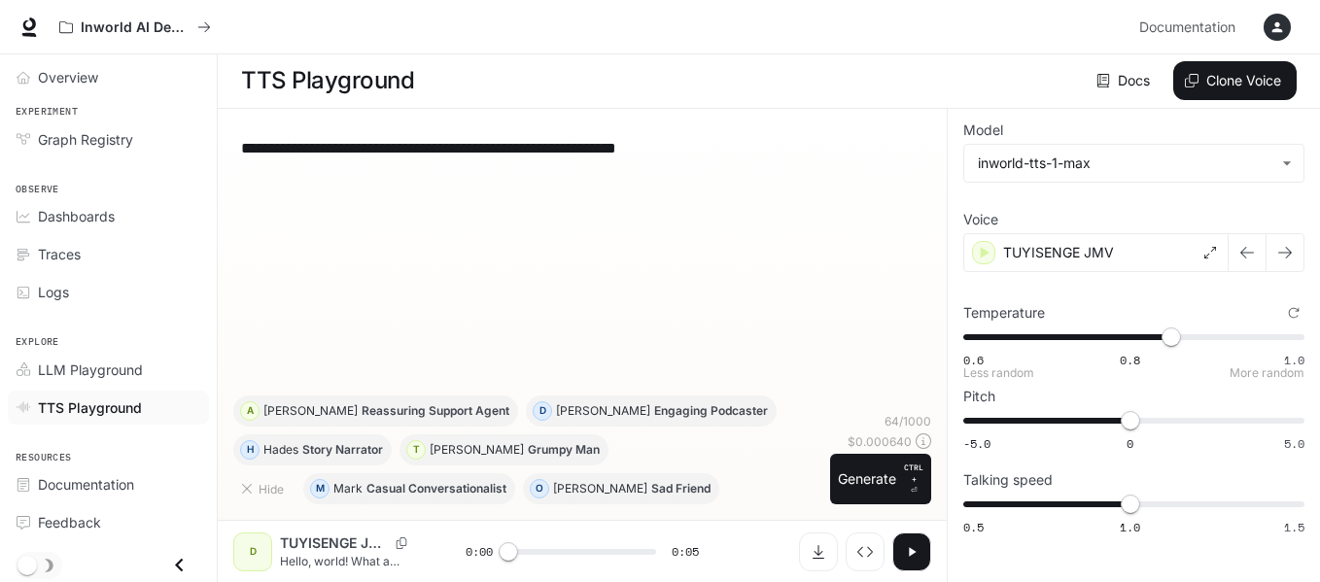
type input "***"
click at [1128, 334] on span "0.6 0.8 1.0 0.8" at bounding box center [1129, 337] width 333 height 29
click at [884, 471] on button "Generate CTRL + ⏎" at bounding box center [880, 479] width 101 height 51
click at [908, 550] on icon "button" at bounding box center [912, 552] width 16 height 16
type input "*"
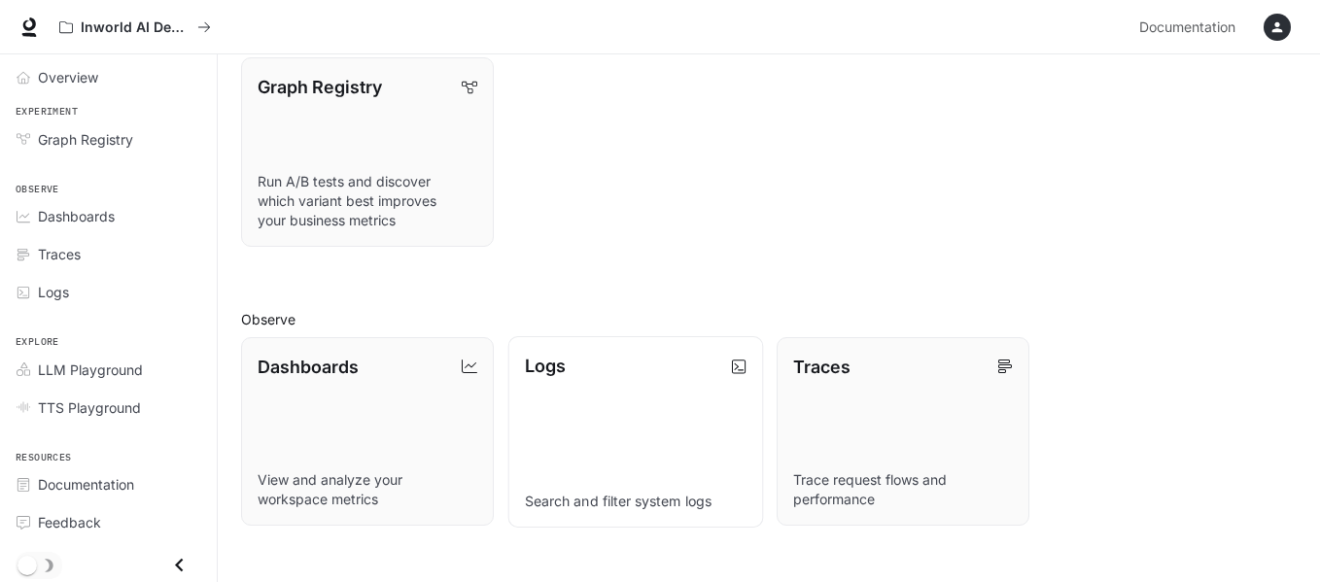
scroll to position [500, 0]
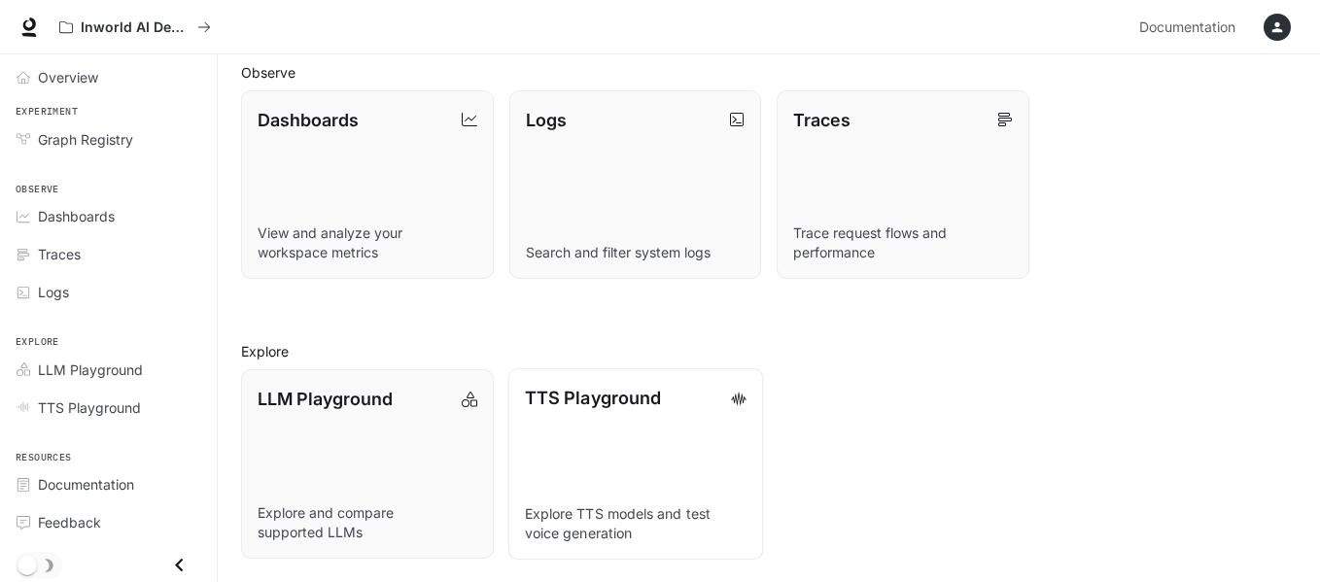
click at [542, 397] on p "TTS Playground" at bounding box center [592, 398] width 136 height 26
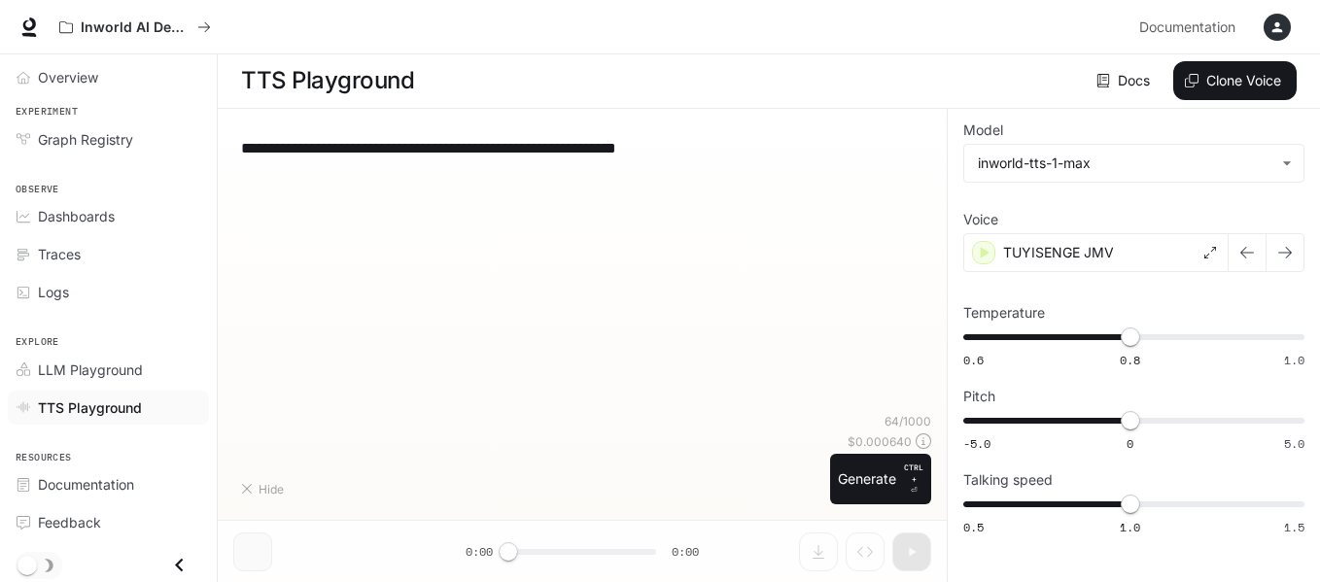
scroll to position [1, 0]
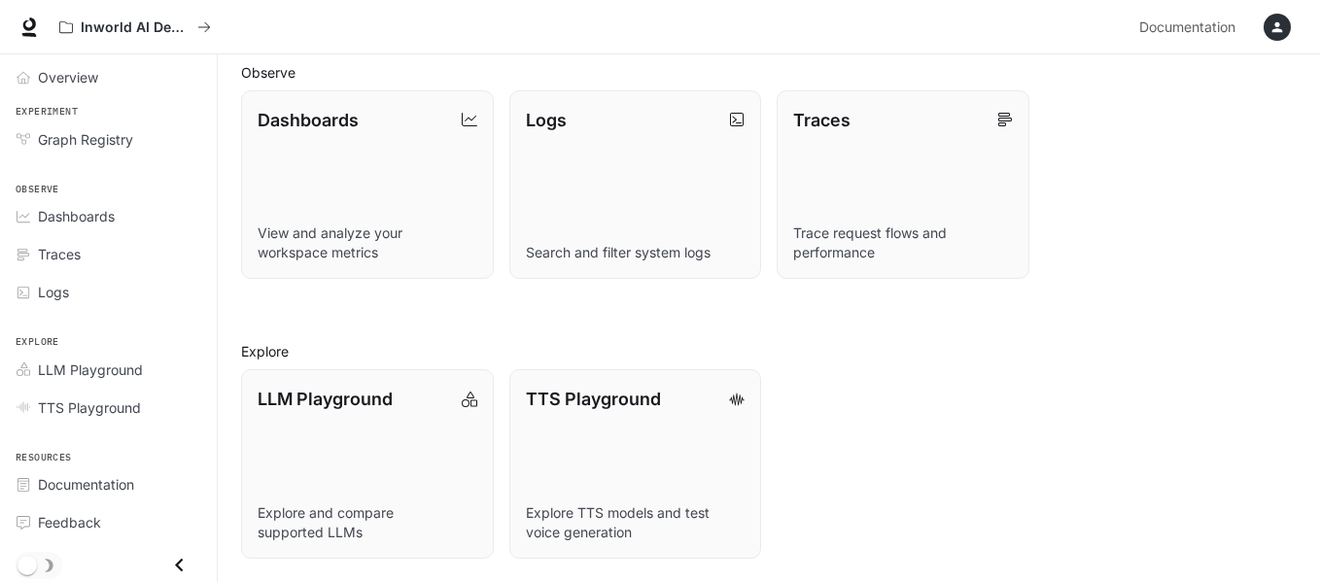
scroll to position [209, 0]
